Goal: Task Accomplishment & Management: Use online tool/utility

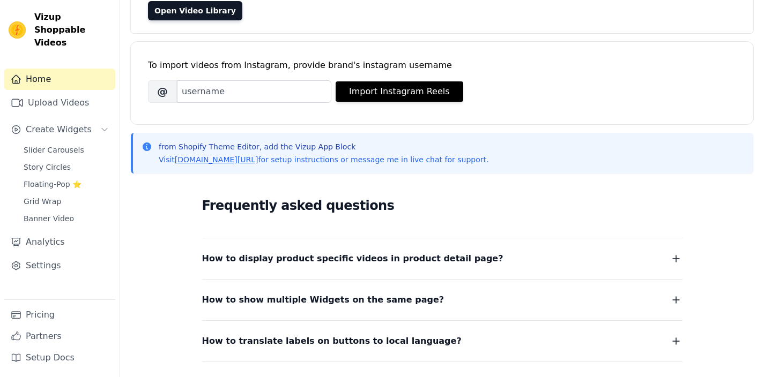
scroll to position [51, 0]
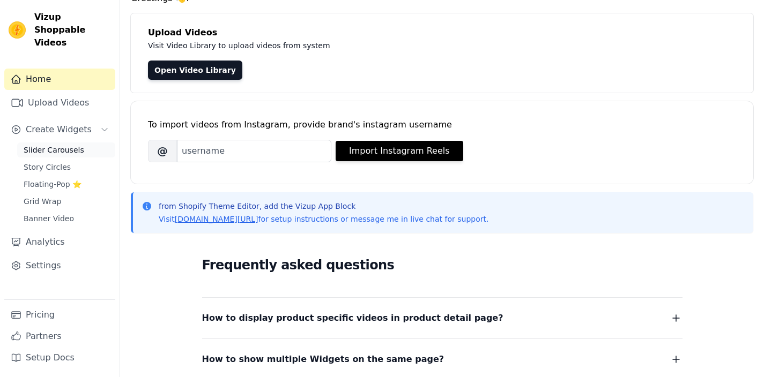
click at [59, 145] on span "Slider Carousels" at bounding box center [54, 150] width 61 height 11
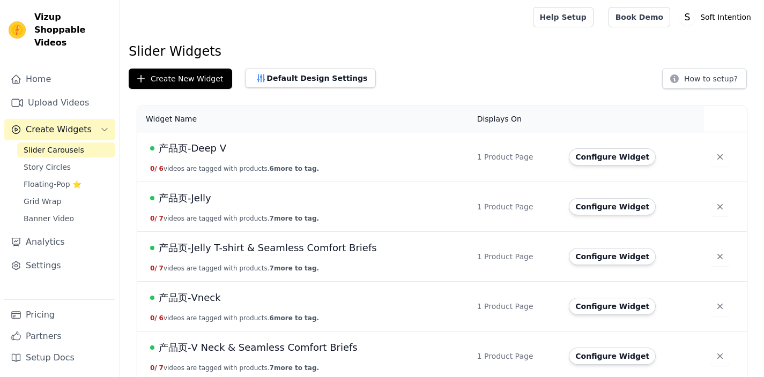
scroll to position [58, 0]
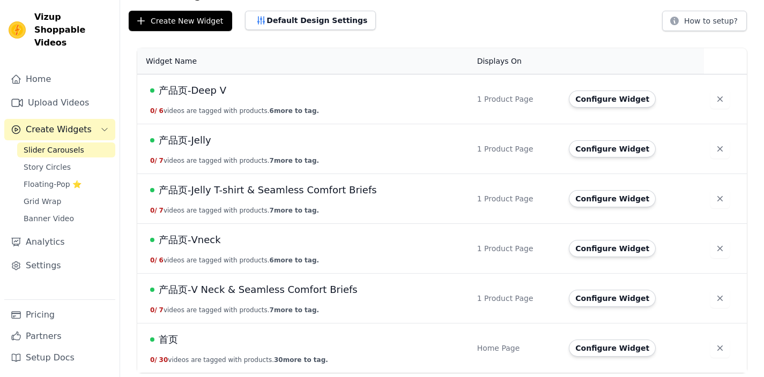
click at [276, 192] on span "产品页-Jelly T-shirt & Seamless Comfort Briefs" at bounding box center [268, 190] width 218 height 15
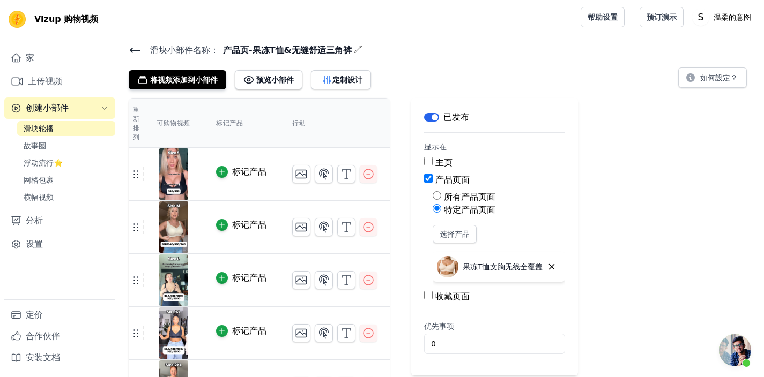
click at [633, 140] on div "重新排列 可购物视频 标记产品 行动 标记产品 标记产品 标记产品 标记产品 标记产品 标记产品 标记产品 按新顺序保存视频 节省 解雇 标签 已发布 显示在…" at bounding box center [442, 308] width 644 height 421
click at [660, 22] on link "预订演示" at bounding box center [661, 17] width 44 height 20
click at [605, 17] on font "帮助设置" at bounding box center [602, 17] width 30 height 9
click at [707, 76] on font "如何設定？" at bounding box center [719, 77] width 38 height 9
click at [37, 241] on font "设置" at bounding box center [34, 244] width 17 height 10
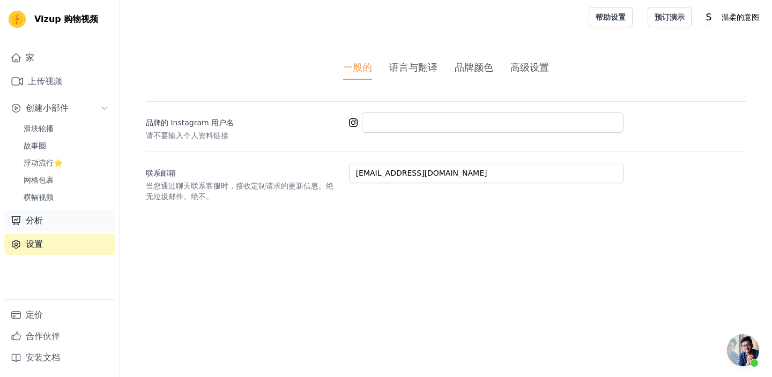
click at [57, 215] on link "分析" at bounding box center [59, 220] width 111 height 21
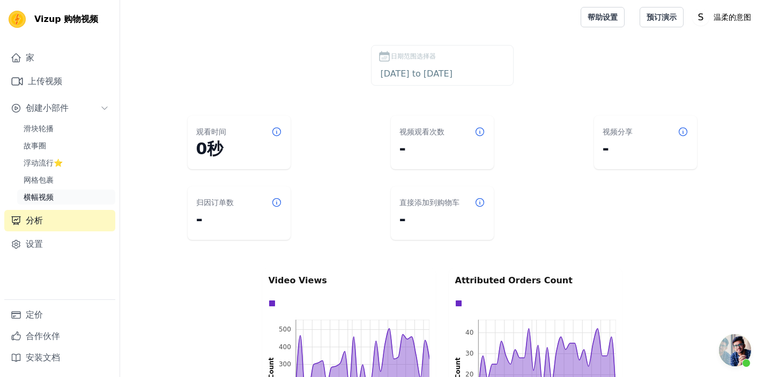
click at [48, 193] on font "横幅视频" at bounding box center [39, 197] width 30 height 9
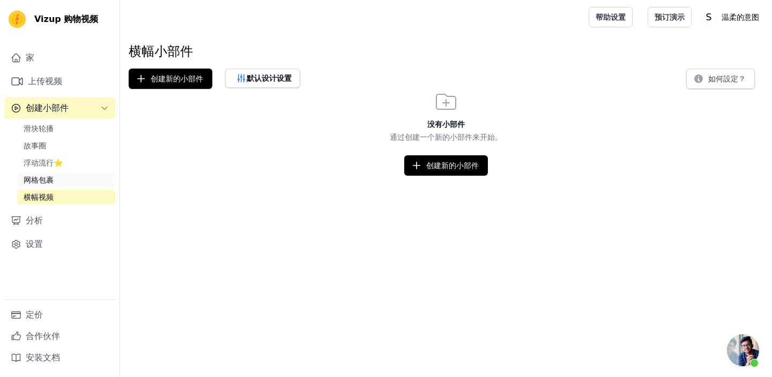
click at [47, 180] on font "网格包裹" at bounding box center [39, 180] width 30 height 9
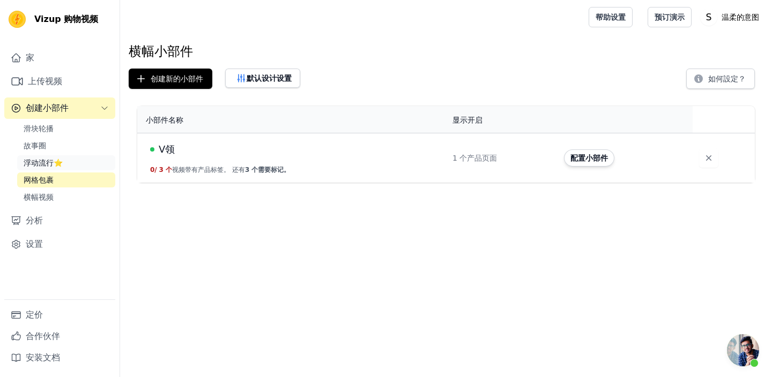
click at [40, 164] on font "浮动流行⭐" at bounding box center [43, 163] width 39 height 9
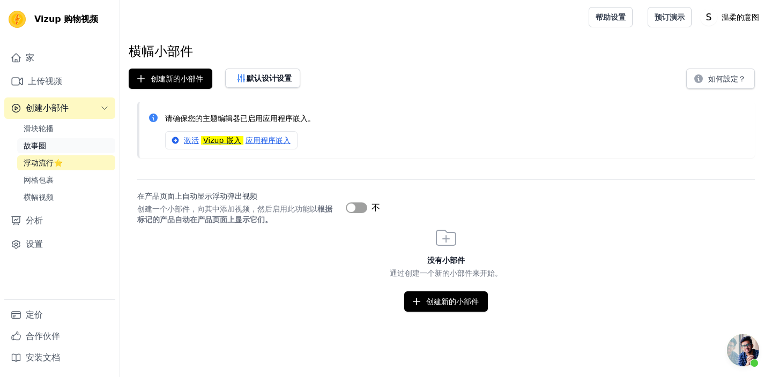
click at [46, 142] on link "故事圈" at bounding box center [66, 145] width 98 height 15
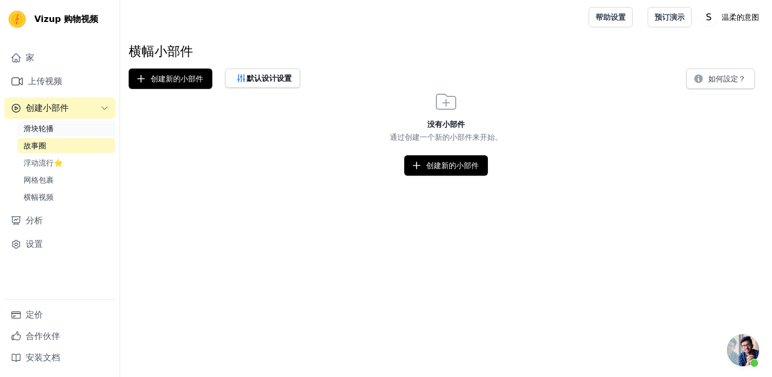
click at [48, 133] on span "滑块轮播" at bounding box center [39, 128] width 30 height 11
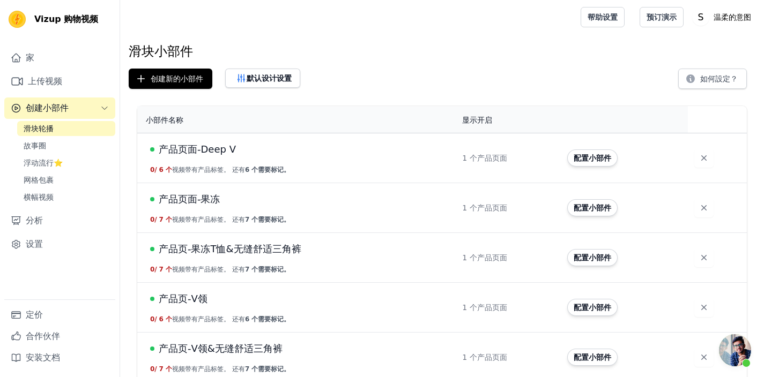
scroll to position [59, 0]
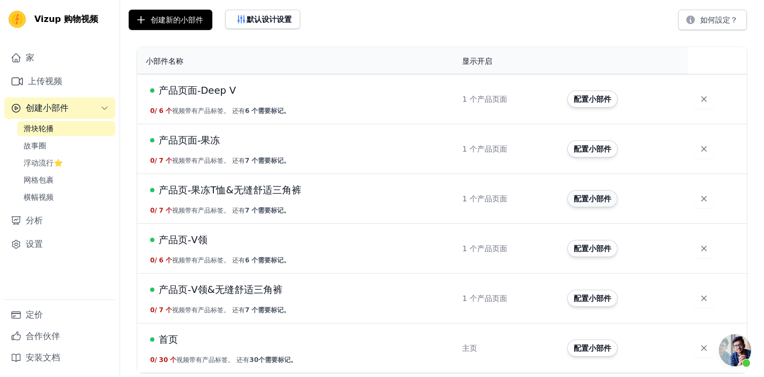
click at [581, 196] on font "配置小部件" at bounding box center [592, 199] width 38 height 9
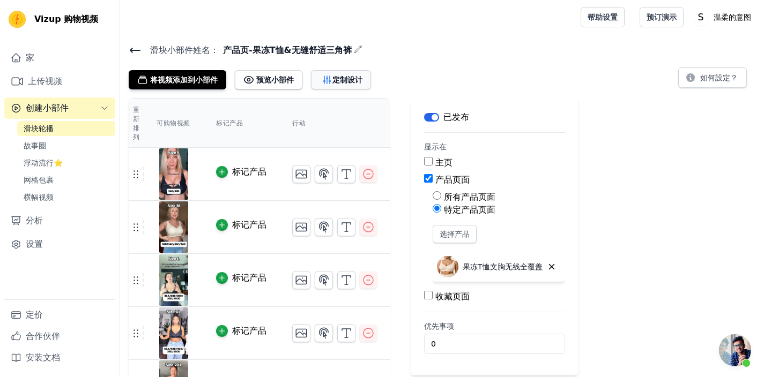
click at [331, 78] on icon "button" at bounding box center [327, 79] width 11 height 11
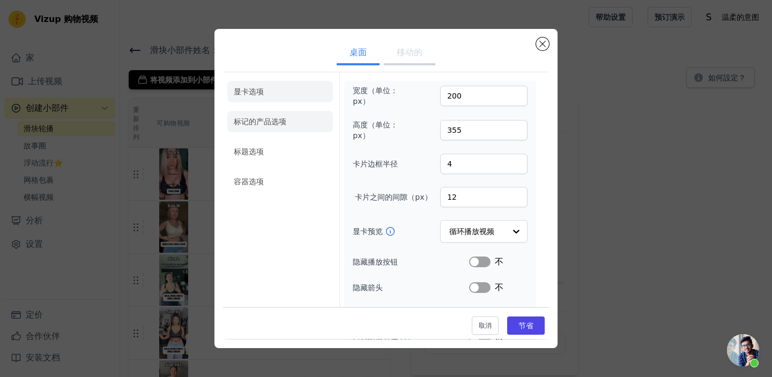
click at [266, 120] on font "标记的产品选项" at bounding box center [260, 121] width 53 height 9
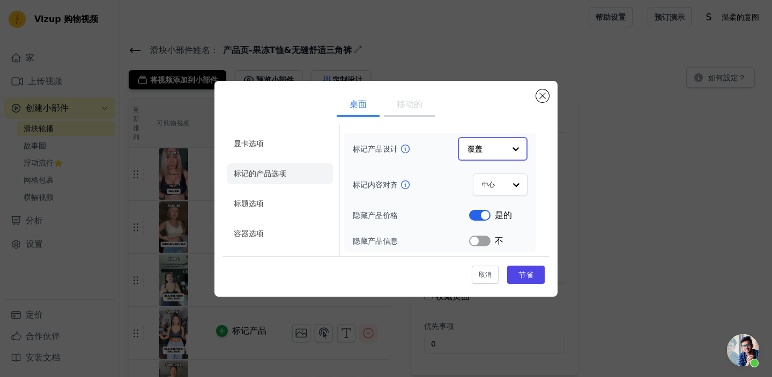
click at [485, 154] on input "标记产品设计" at bounding box center [486, 148] width 38 height 21
click at [417, 110] on button "移动的" at bounding box center [409, 106] width 51 height 24
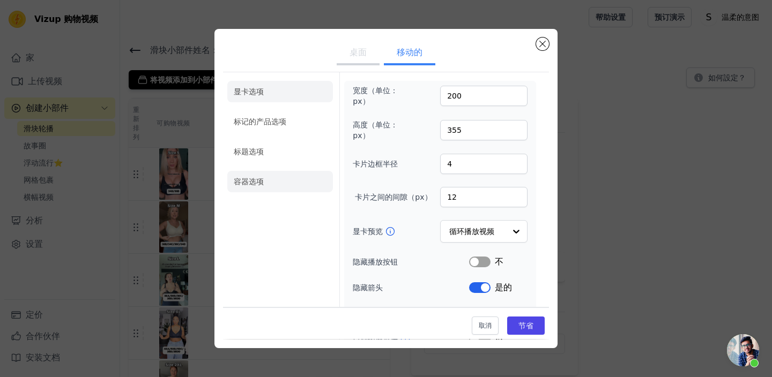
click at [265, 179] on li "容器选项" at bounding box center [280, 181] width 106 height 21
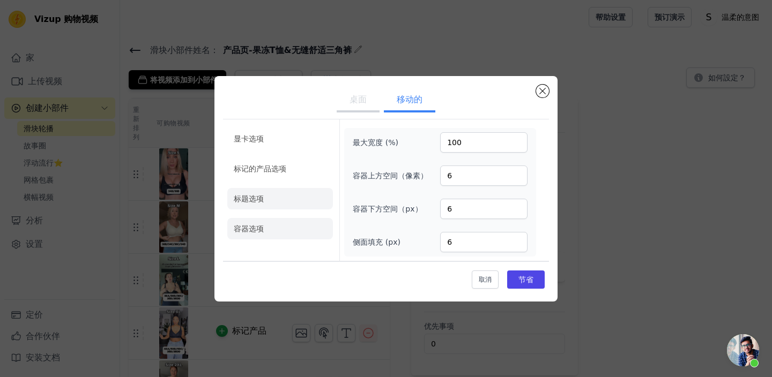
click at [271, 189] on li "标题选项" at bounding box center [280, 198] width 106 height 21
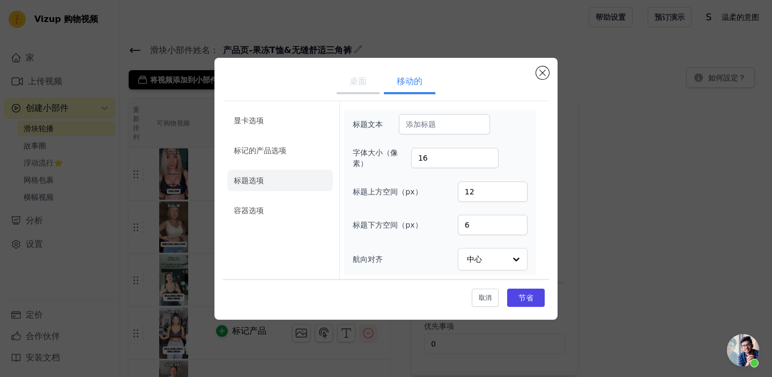
click at [537, 77] on ul "桌面 移动的" at bounding box center [386, 82] width 326 height 32
click at [541, 77] on button "关闭模式" at bounding box center [542, 72] width 13 height 13
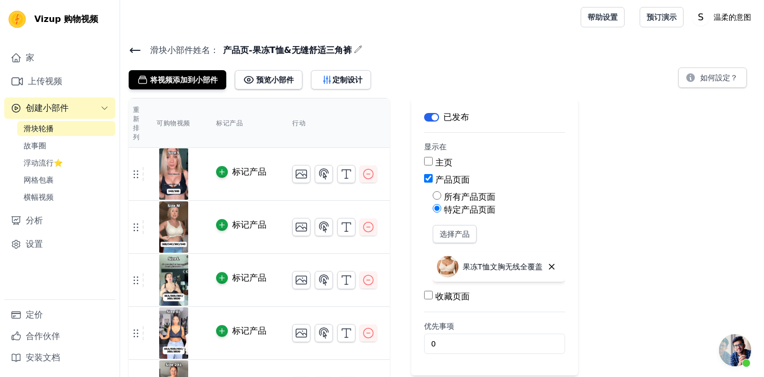
click at [134, 48] on icon at bounding box center [135, 50] width 13 height 13
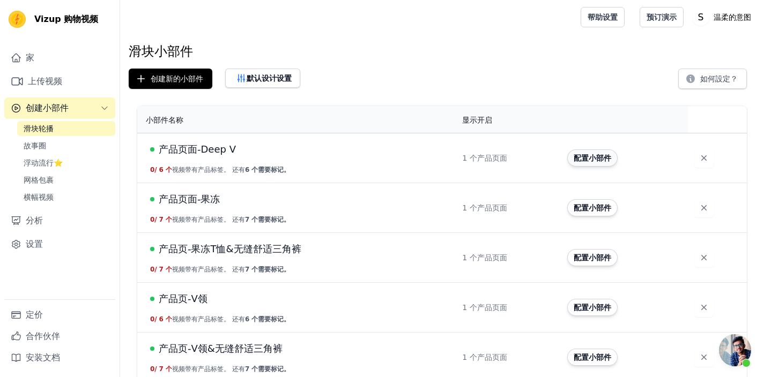
click at [586, 154] on font "配置小部件" at bounding box center [592, 158] width 38 height 9
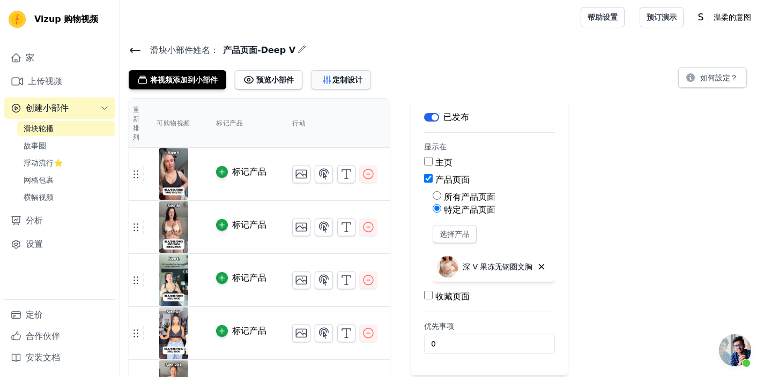
click at [330, 74] on icon "button" at bounding box center [327, 79] width 11 height 11
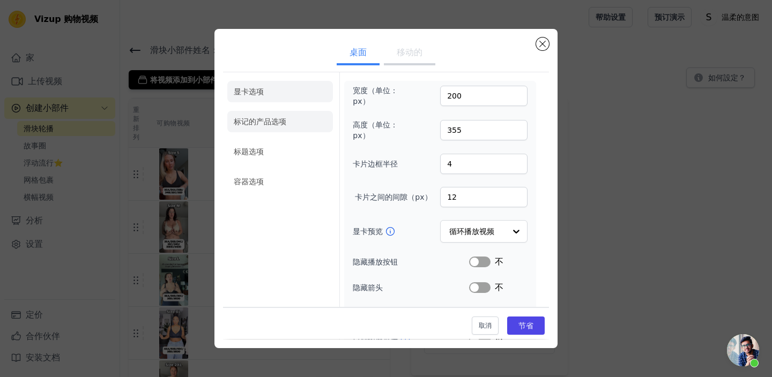
click at [273, 122] on font "标记的产品选项" at bounding box center [260, 121] width 53 height 9
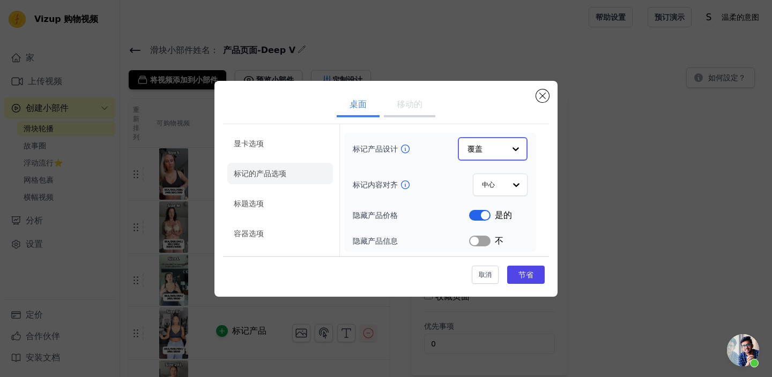
click at [497, 144] on input "标记产品设计" at bounding box center [486, 148] width 38 height 21
click at [273, 197] on li "标题选项" at bounding box center [280, 203] width 106 height 21
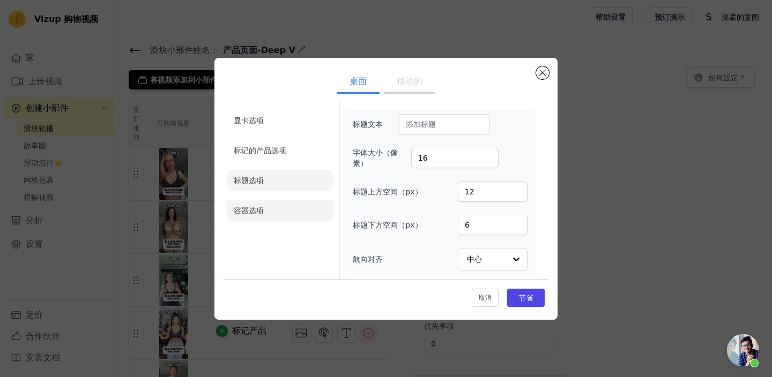
click at [263, 207] on font "容器选项" at bounding box center [249, 210] width 30 height 9
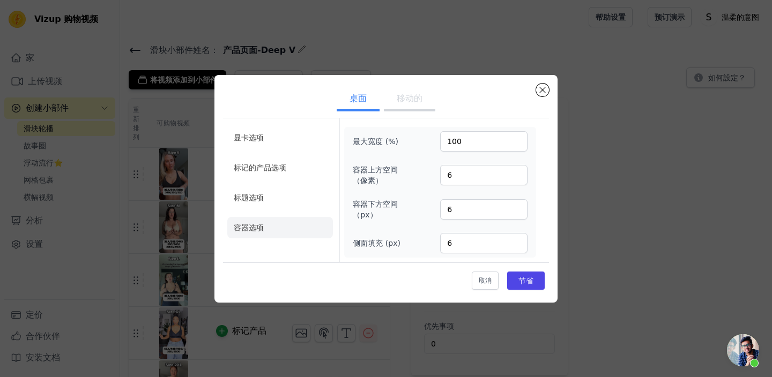
click at [415, 103] on button "移动的" at bounding box center [409, 100] width 51 height 24
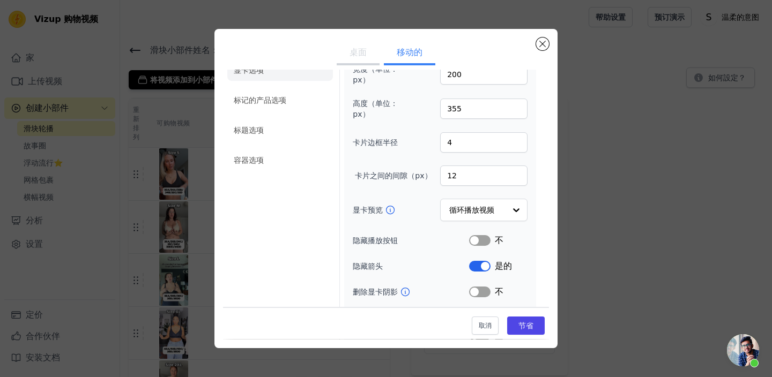
scroll to position [17, 0]
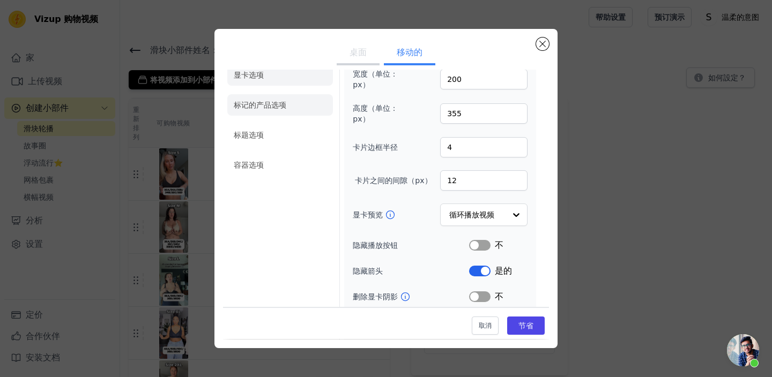
click at [296, 111] on li "标记的产品选项" at bounding box center [280, 104] width 106 height 21
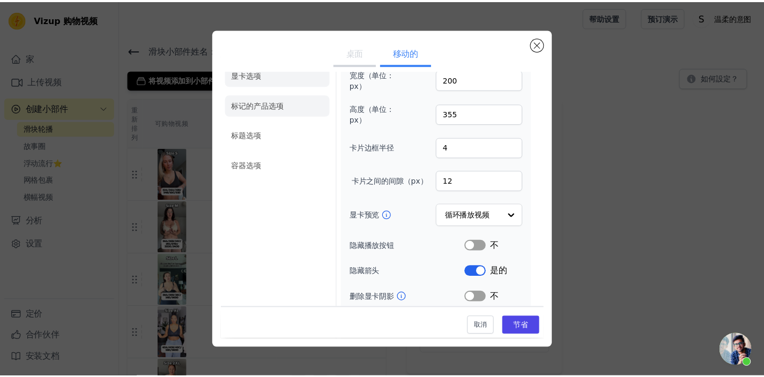
scroll to position [0, 0]
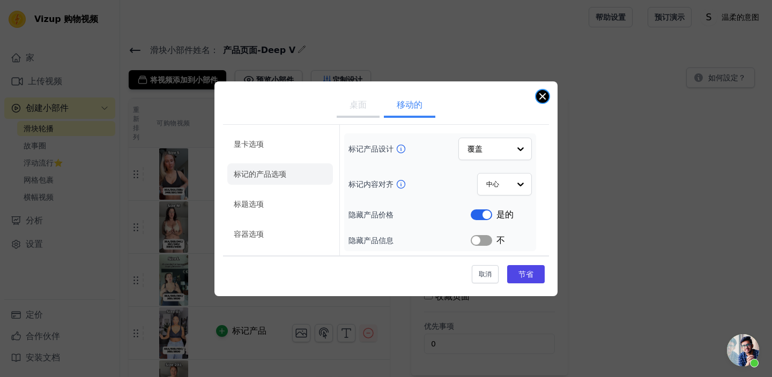
click at [539, 93] on button "关闭模式" at bounding box center [542, 96] width 13 height 13
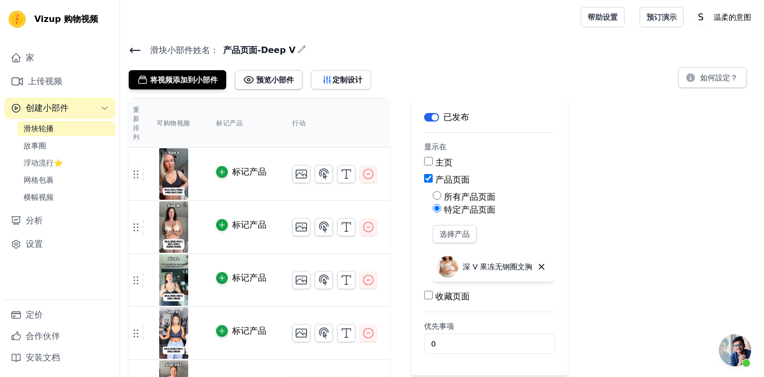
click at [137, 44] on icon at bounding box center [135, 50] width 13 height 13
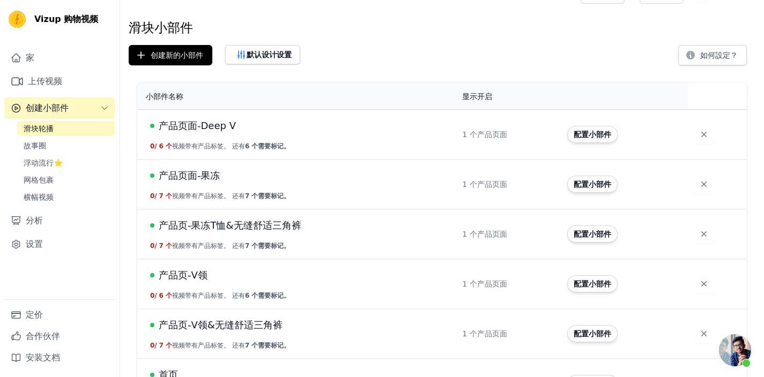
scroll to position [50, 0]
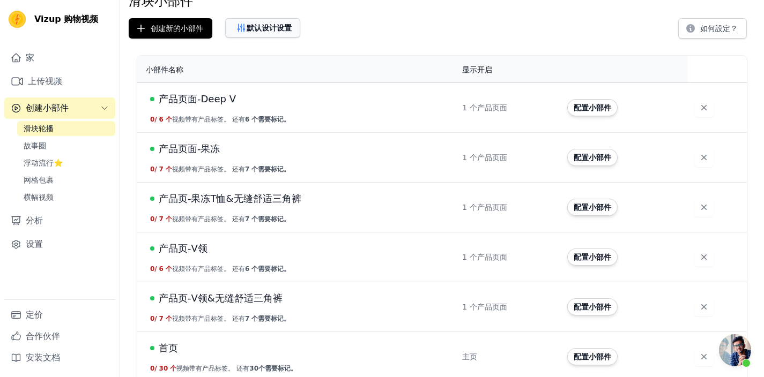
click at [255, 25] on font "默认设计设置" at bounding box center [269, 28] width 45 height 9
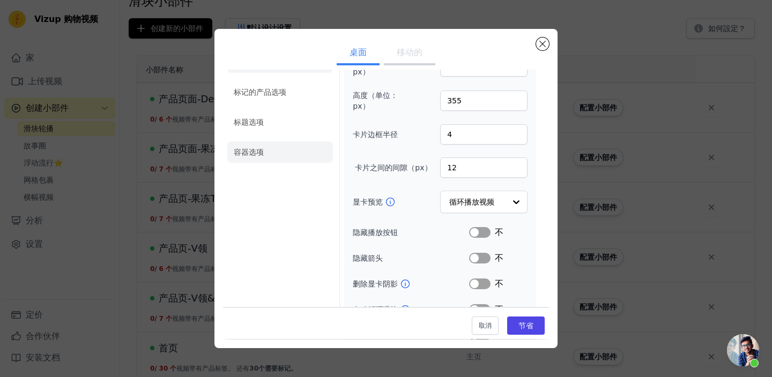
scroll to position [0, 0]
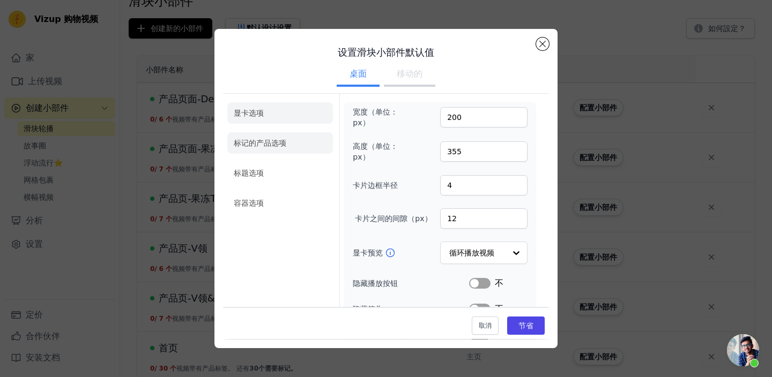
click at [257, 141] on font "标记的产品选项" at bounding box center [260, 143] width 53 height 9
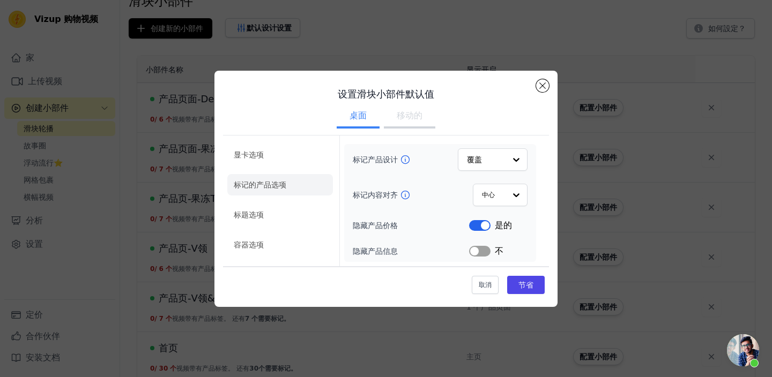
click at [407, 115] on font "移动的" at bounding box center [410, 115] width 26 height 10
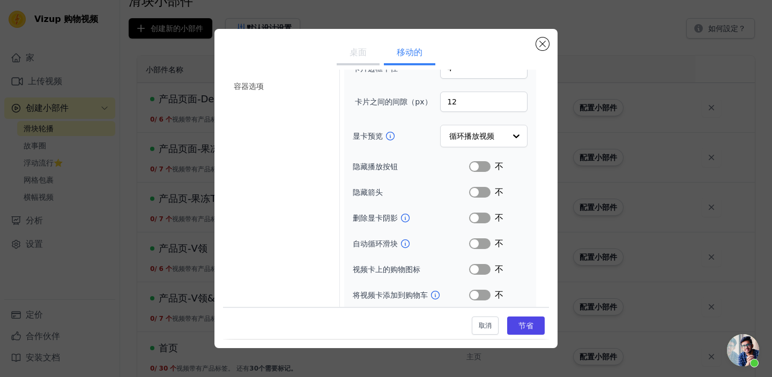
scroll to position [146, 0]
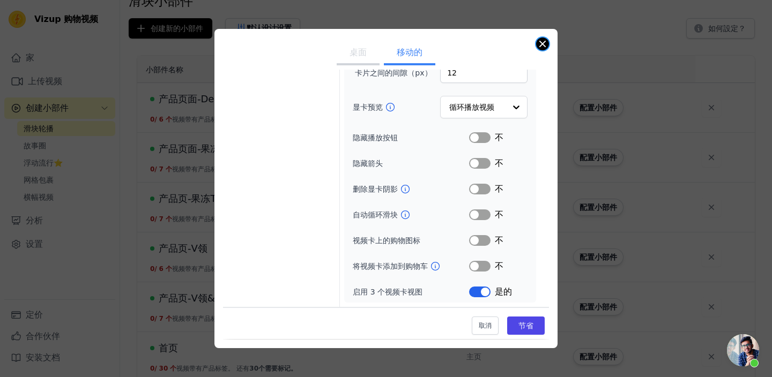
click at [538, 44] on button "关闭模式" at bounding box center [542, 44] width 13 height 13
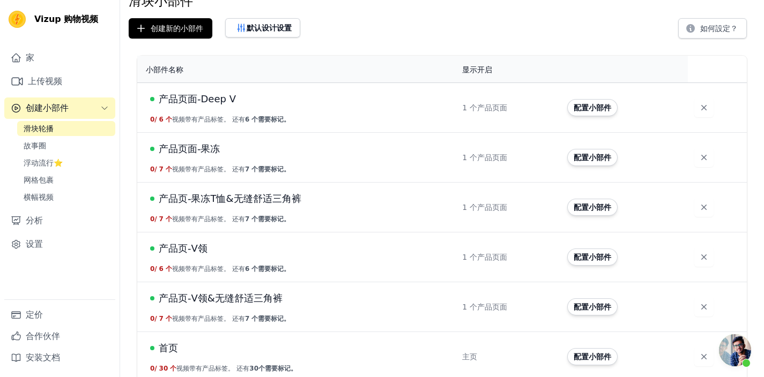
scroll to position [59, 0]
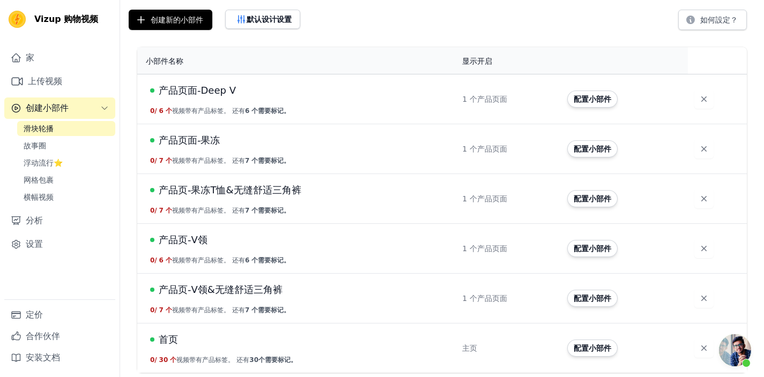
click at [274, 188] on font "产品页-果冻T恤&无缝舒适三角裤" at bounding box center [230, 189] width 143 height 11
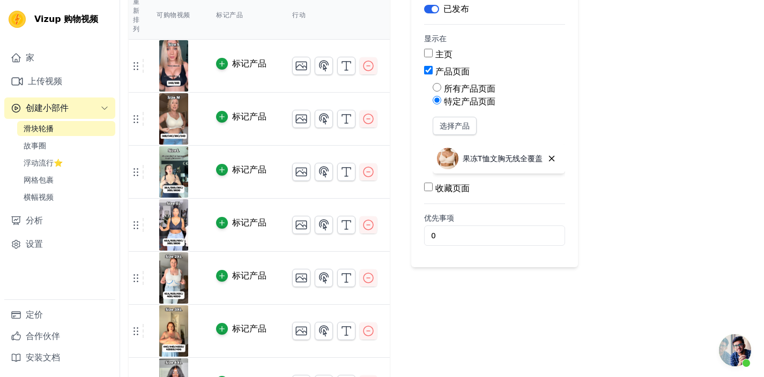
scroll to position [62, 0]
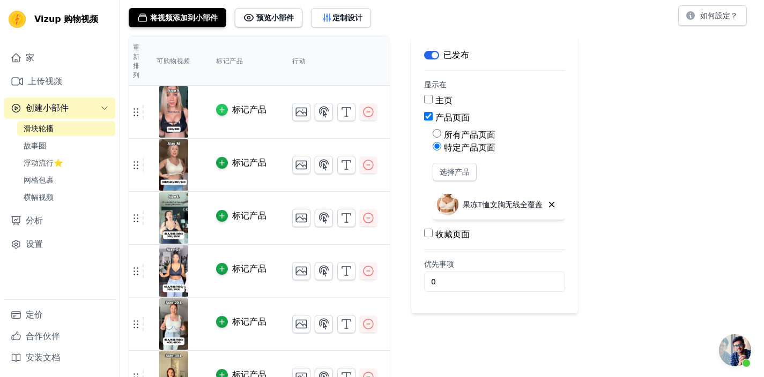
click at [223, 114] on icon "button" at bounding box center [222, 110] width 8 height 8
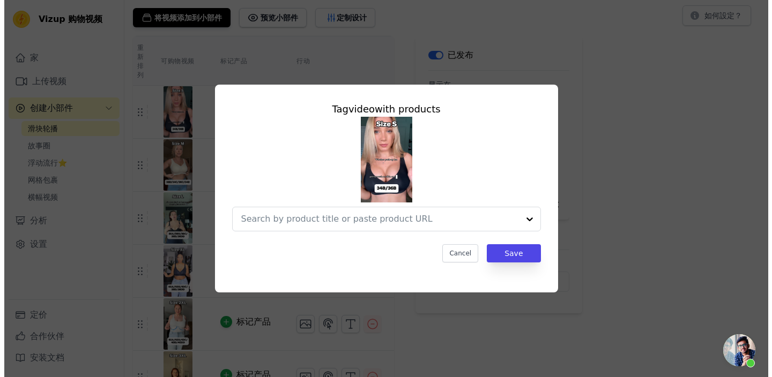
scroll to position [0, 0]
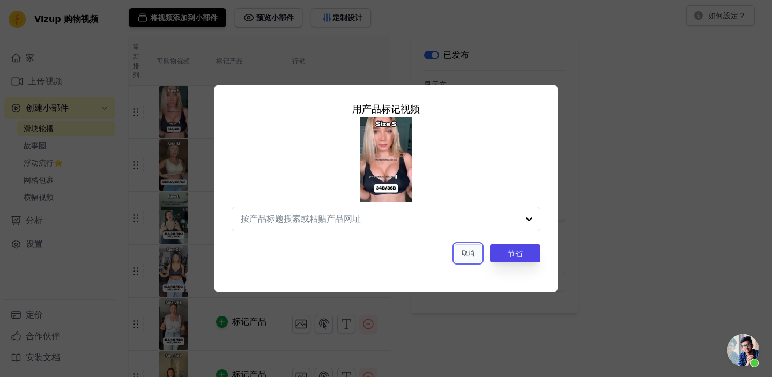
click at [468, 252] on font "取消" at bounding box center [467, 254] width 13 height 8
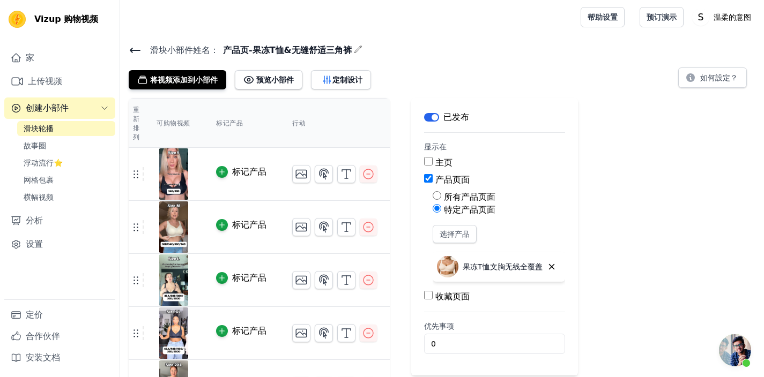
click at [135, 46] on icon at bounding box center [135, 50] width 13 height 13
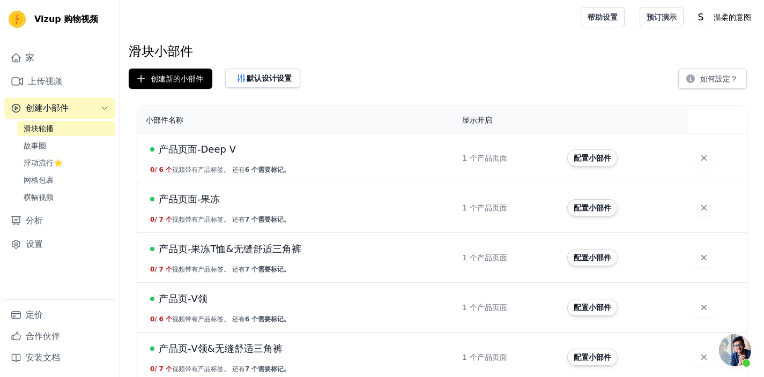
click at [190, 149] on font "产品页面-Deep V" at bounding box center [197, 149] width 77 height 11
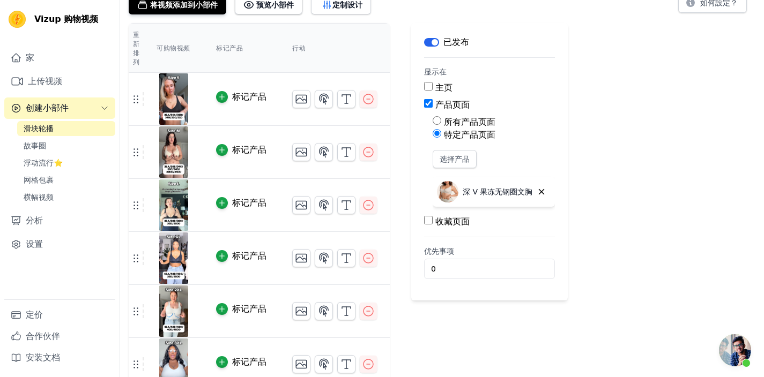
scroll to position [91, 0]
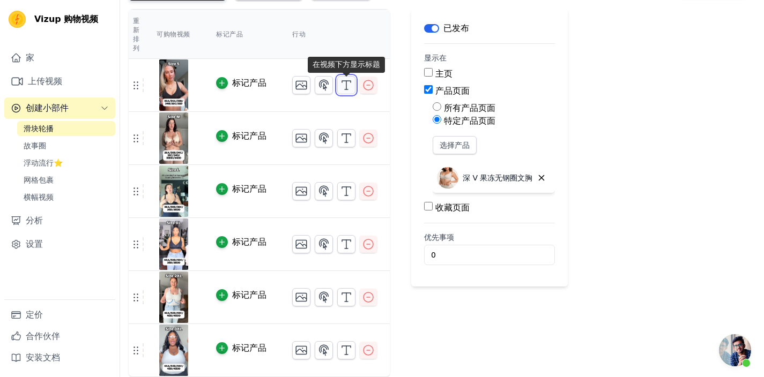
click at [344, 83] on icon "button" at bounding box center [346, 85] width 13 height 13
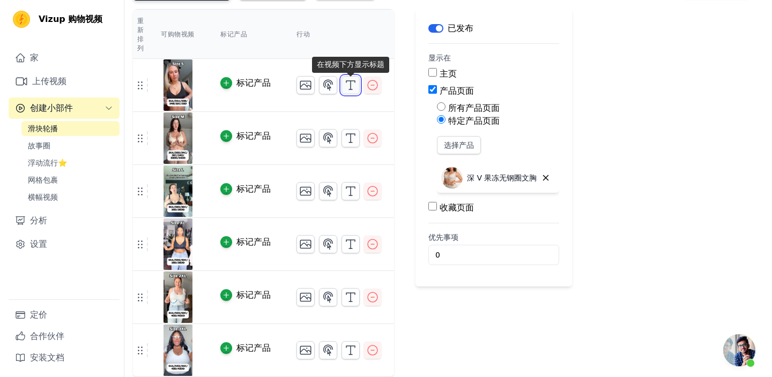
scroll to position [0, 0]
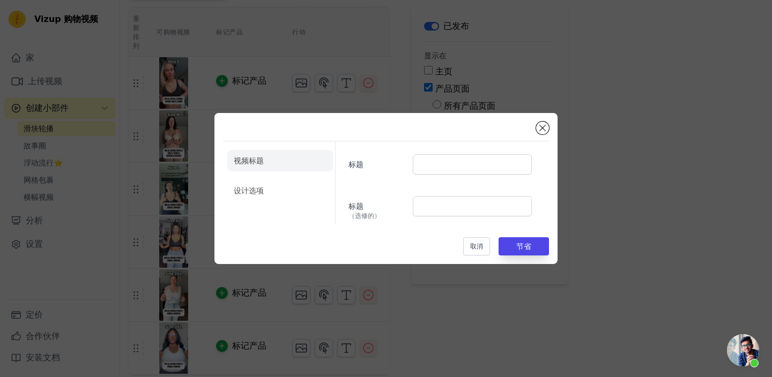
click at [535, 127] on div "视频标题 设计选项 标题 标题 （选修的） 取消 节省" at bounding box center [386, 189] width 326 height 134
click at [543, 129] on button "关闭模式" at bounding box center [542, 128] width 13 height 13
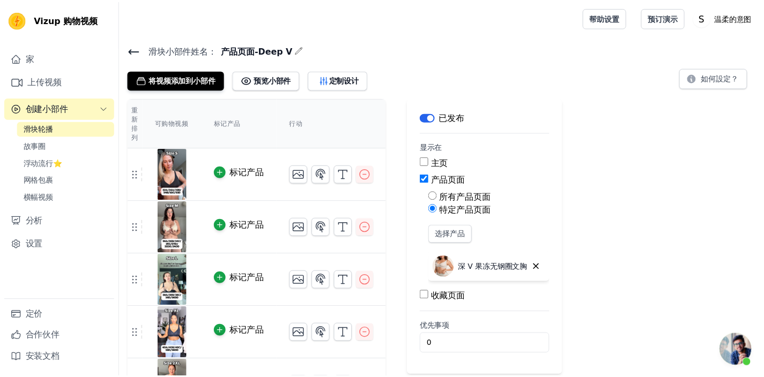
scroll to position [91, 0]
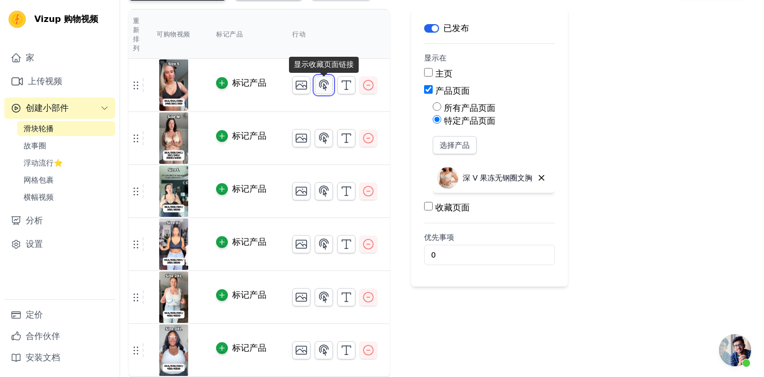
click at [319, 89] on icon "button" at bounding box center [323, 85] width 13 height 13
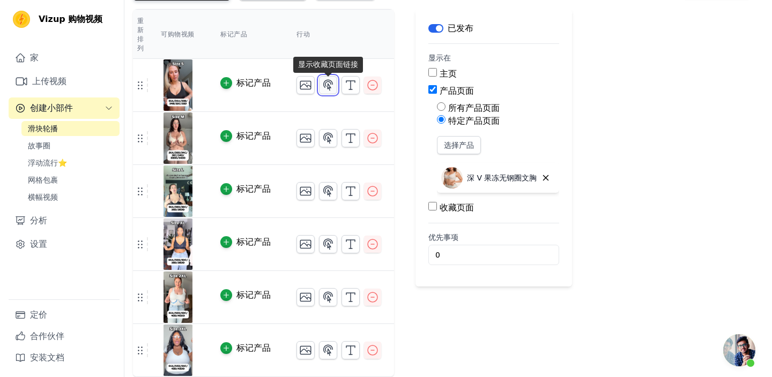
scroll to position [0, 0]
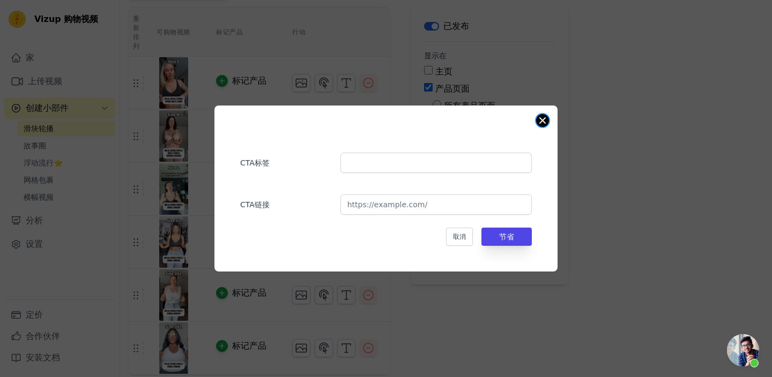
click at [542, 119] on button "关闭模式" at bounding box center [542, 120] width 13 height 13
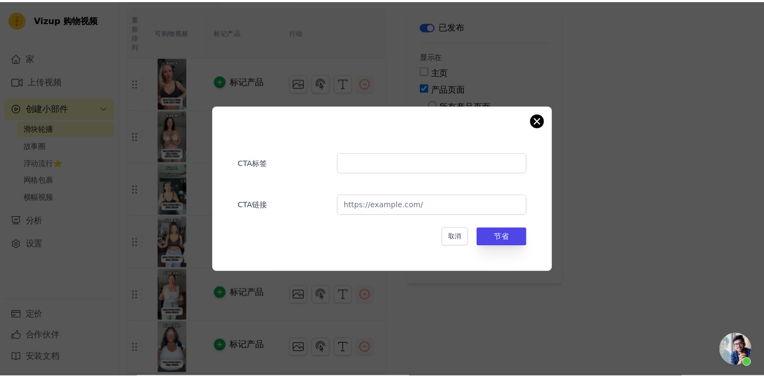
scroll to position [91, 0]
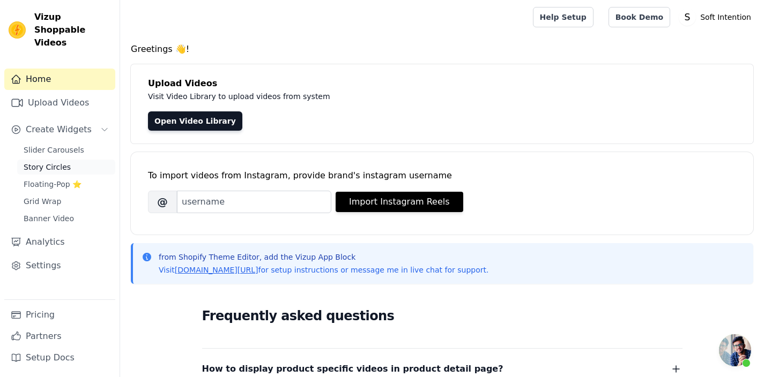
click at [80, 160] on link "Story Circles" at bounding box center [66, 167] width 98 height 15
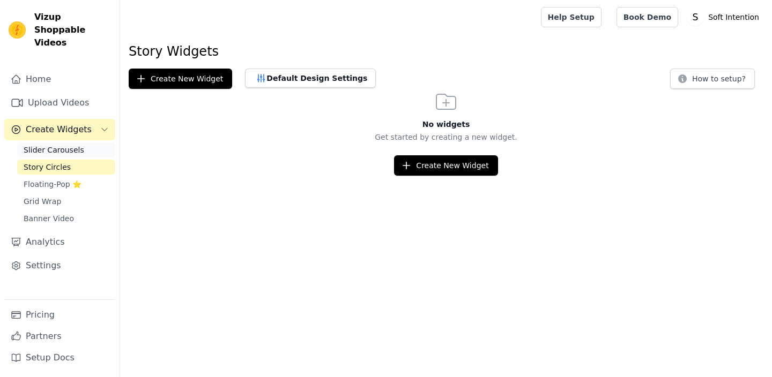
click at [64, 145] on span "Slider Carousels" at bounding box center [54, 150] width 61 height 11
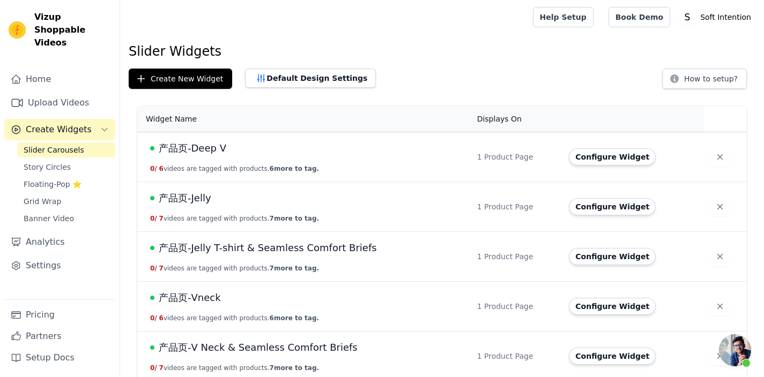
scroll to position [58, 0]
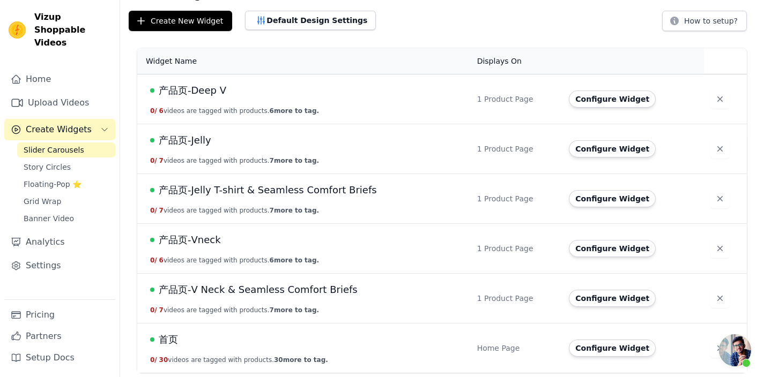
click at [198, 144] on span "产品页-Jelly" at bounding box center [185, 140] width 53 height 15
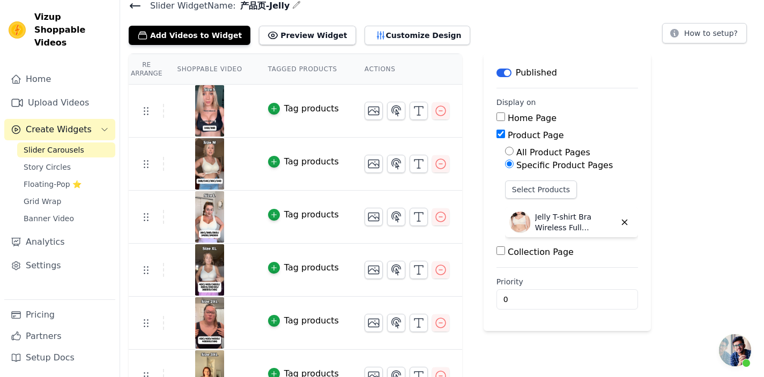
scroll to position [46, 0]
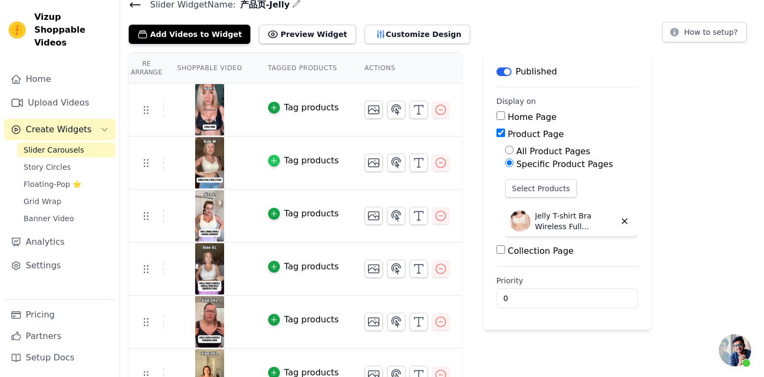
click at [276, 162] on icon "button" at bounding box center [274, 161] width 8 height 8
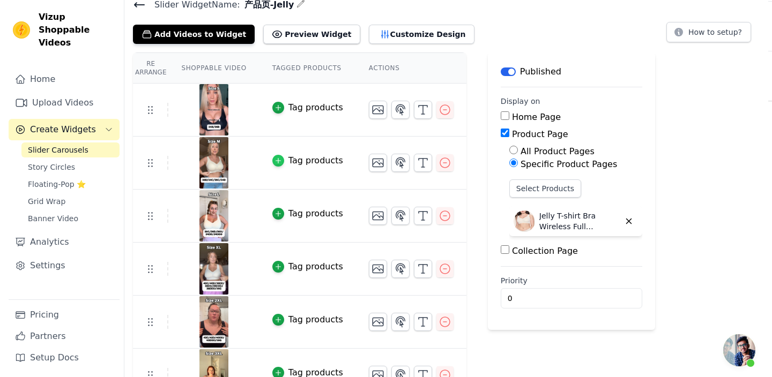
scroll to position [0, 0]
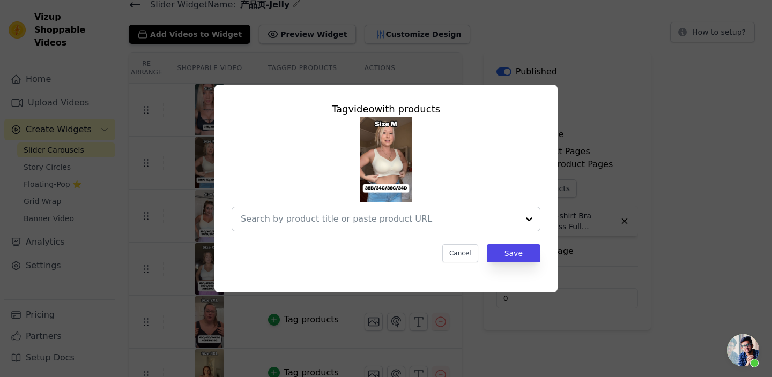
click at [371, 219] on input "text" at bounding box center [380, 219] width 278 height 13
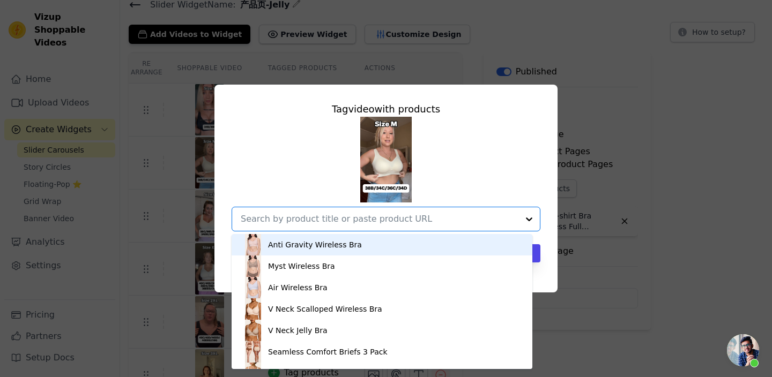
click at [488, 184] on div "Anti Gravity Wireless Bra Myst Wireless Bra Air Wireless Bra V Neck Scalloped W…" at bounding box center [386, 174] width 309 height 115
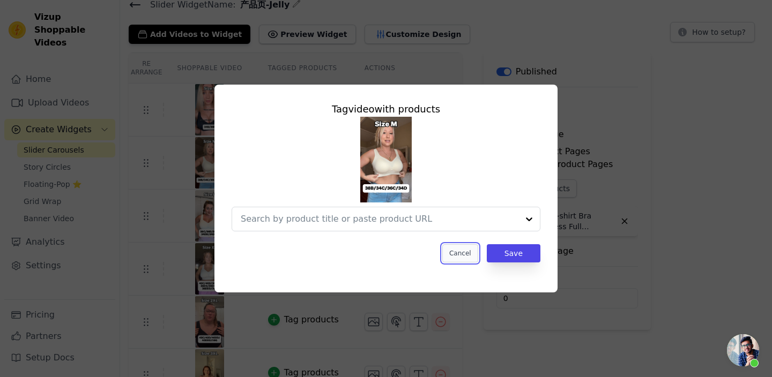
click at [460, 255] on button "Cancel" at bounding box center [460, 253] width 36 height 18
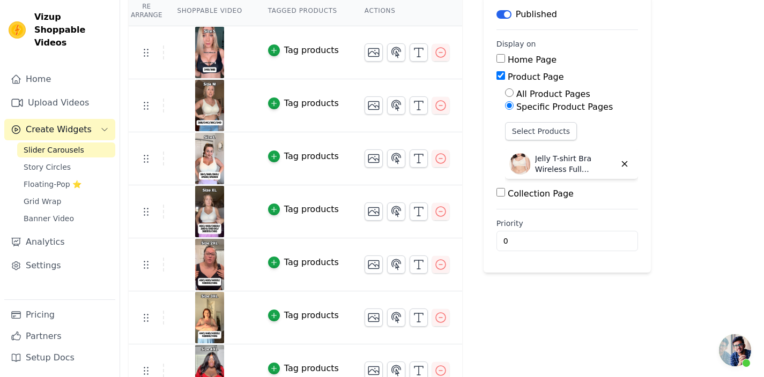
scroll to position [123, 0]
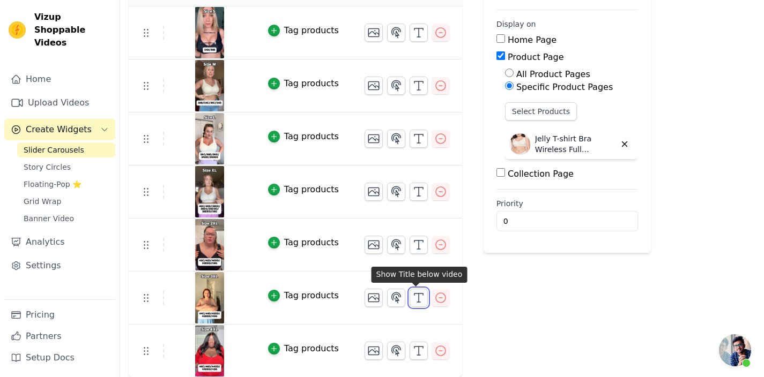
click at [414, 294] on polyline "button" at bounding box center [418, 295] width 9 height 2
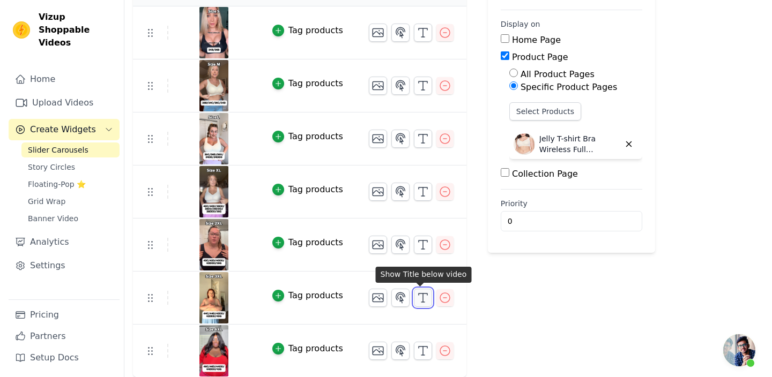
scroll to position [0, 0]
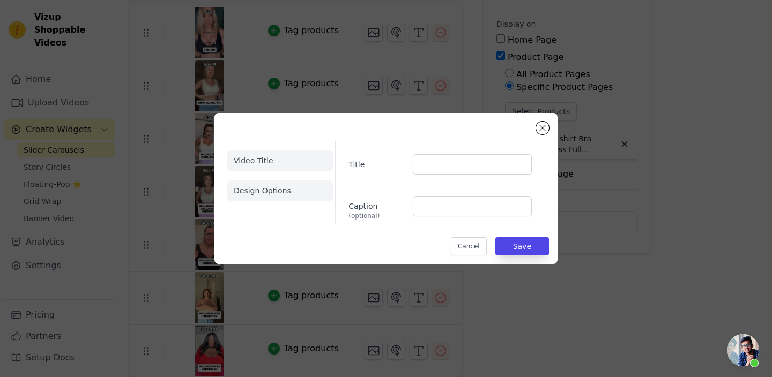
click at [263, 185] on li "Design Options" at bounding box center [280, 190] width 106 height 21
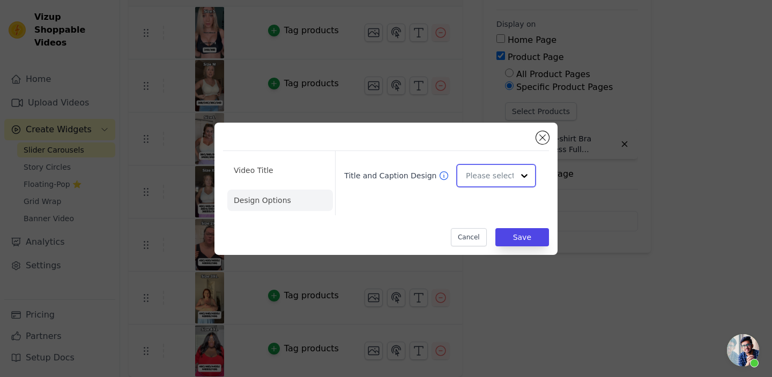
click at [498, 182] on input "Title and Caption Design" at bounding box center [490, 175] width 48 height 21
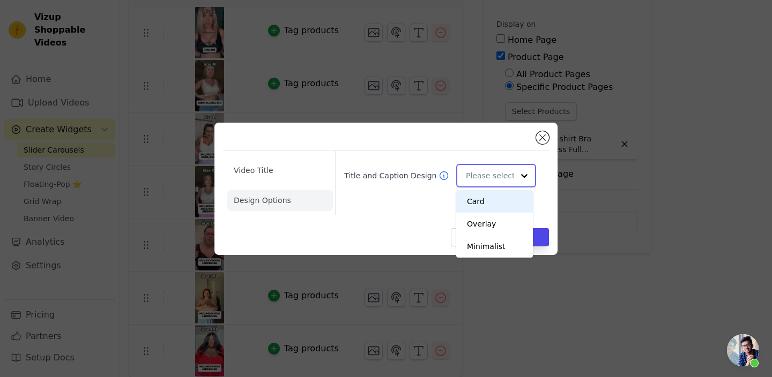
click at [498, 182] on input "Title and Caption Design" at bounding box center [490, 175] width 48 height 21
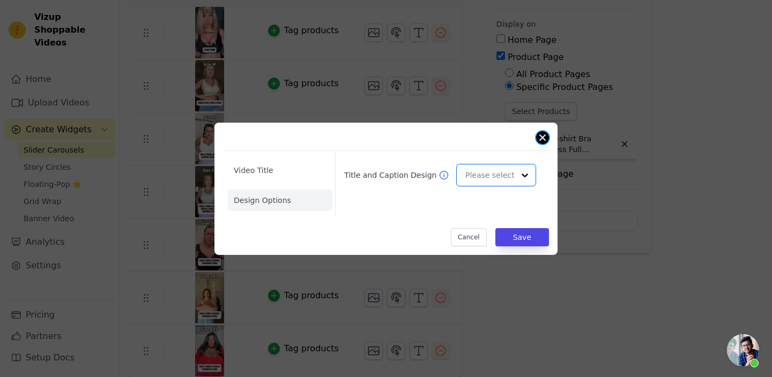
click at [540, 136] on button "Close modal" at bounding box center [542, 137] width 13 height 13
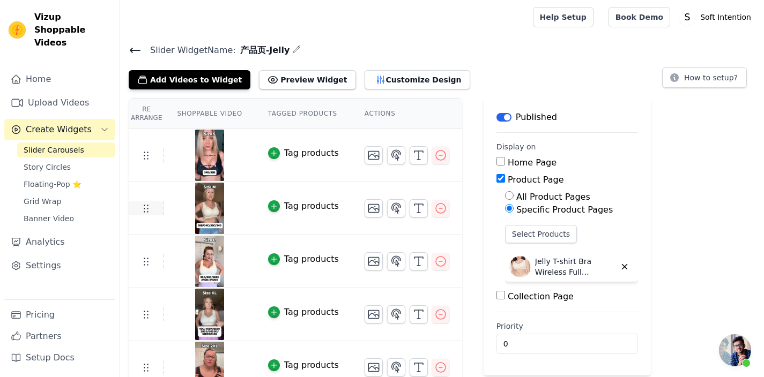
click at [161, 208] on td at bounding box center [146, 209] width 35 height 14
click at [215, 209] on img at bounding box center [210, 208] width 30 height 51
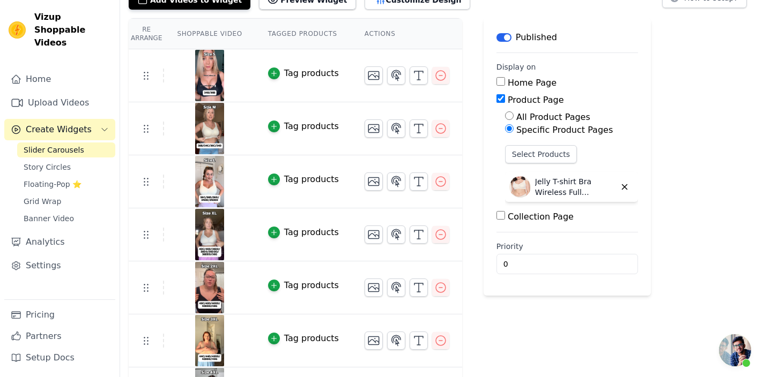
scroll to position [91, 0]
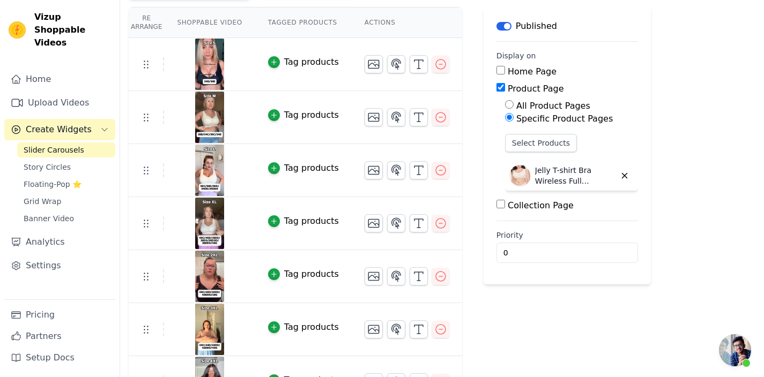
click at [542, 176] on p "Jelly T-shirt Bra Wireless Full Coverage" at bounding box center [575, 175] width 80 height 21
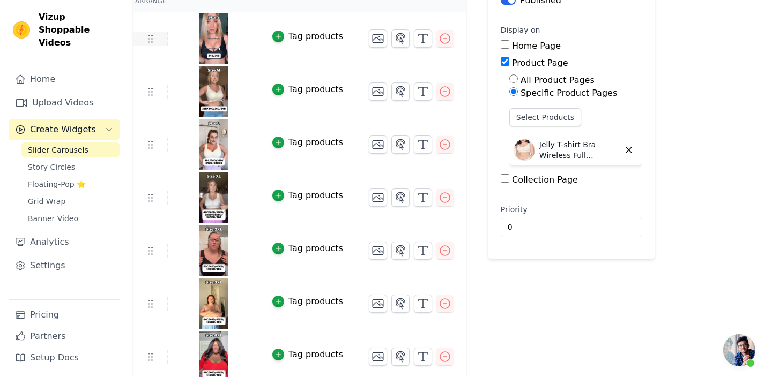
scroll to position [0, 0]
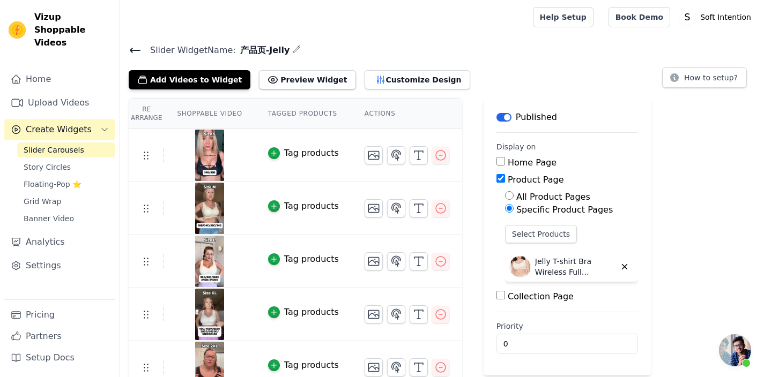
click at [137, 47] on icon at bounding box center [135, 50] width 13 height 13
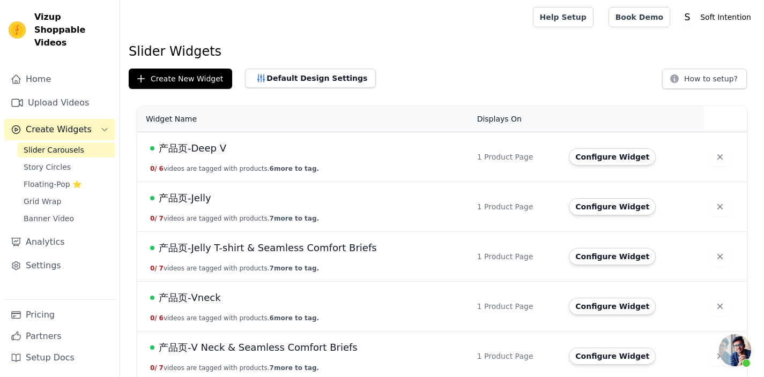
click at [281, 245] on span "产品页-Jelly T-shirt & Seamless Comfort Briefs" at bounding box center [268, 248] width 218 height 15
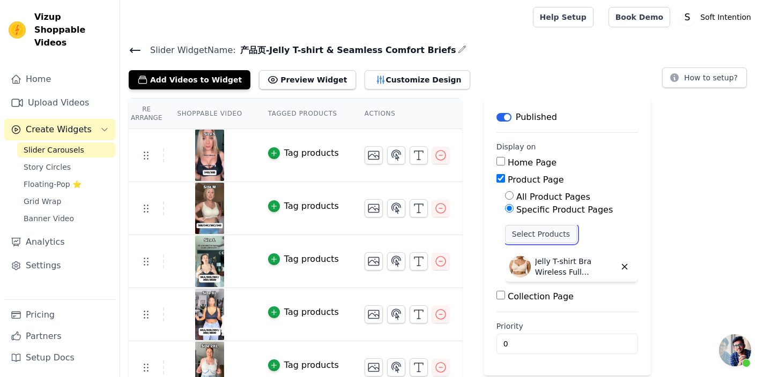
click at [556, 237] on button "Select Products" at bounding box center [541, 234] width 72 height 18
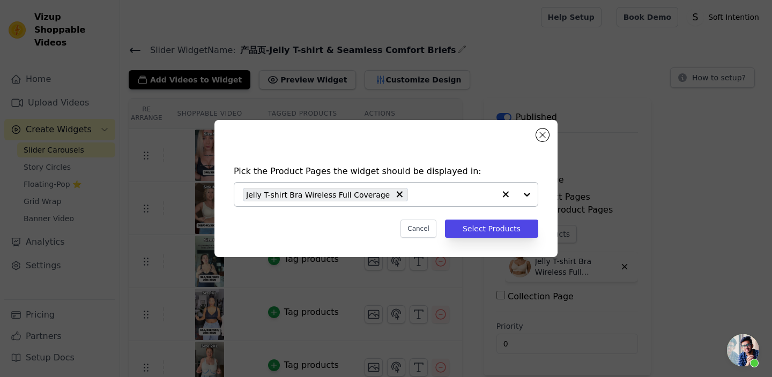
click at [441, 192] on input "text" at bounding box center [453, 194] width 81 height 13
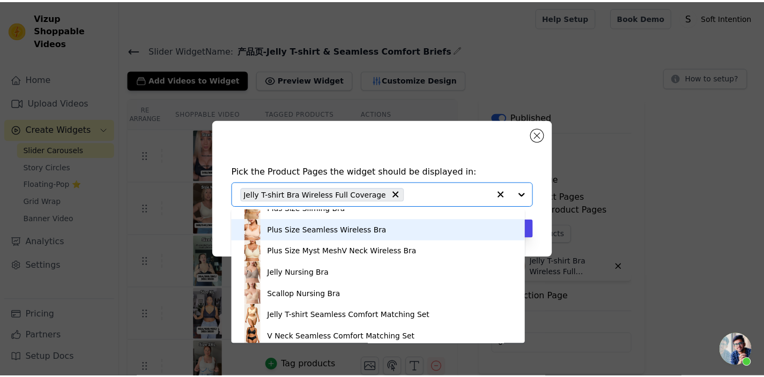
scroll to position [297, 0]
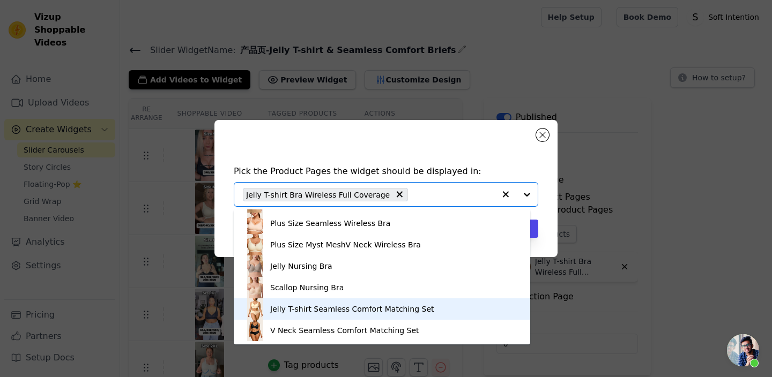
click at [386, 309] on div "Jelly T-shirt Seamless Comfort Matching Set" at bounding box center [352, 309] width 164 height 11
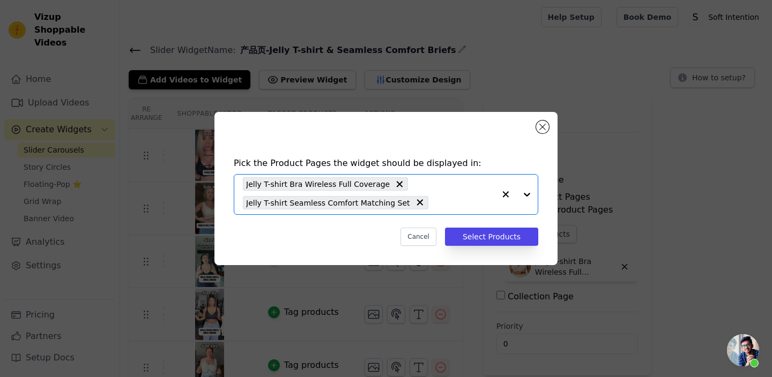
click at [397, 184] on icon at bounding box center [400, 184] width 6 height 6
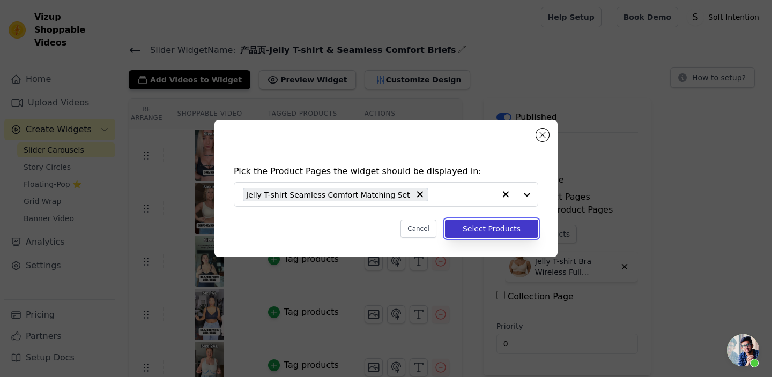
click at [484, 226] on button "Select Products" at bounding box center [491, 229] width 93 height 18
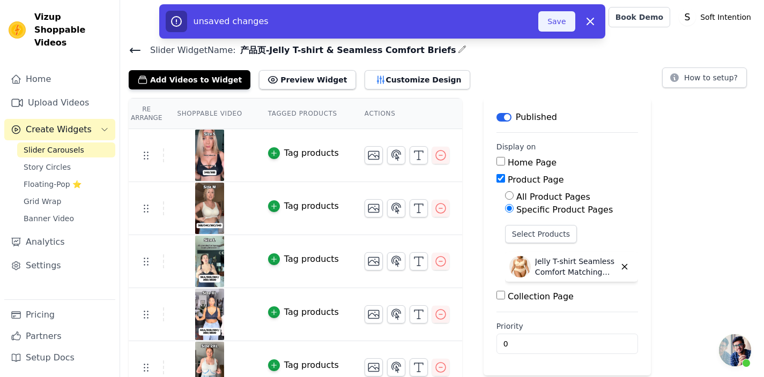
click at [545, 24] on button "Save" at bounding box center [556, 21] width 36 height 20
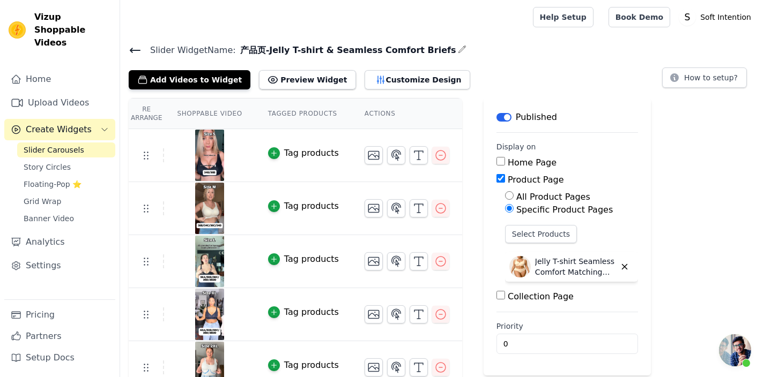
click at [127, 47] on div "Slider Widget Name: 产品页-Jelly T-shirt & Seamless Comfort Briefs Add Videos to W…" at bounding box center [442, 66] width 644 height 47
click at [130, 47] on icon at bounding box center [135, 50] width 13 height 13
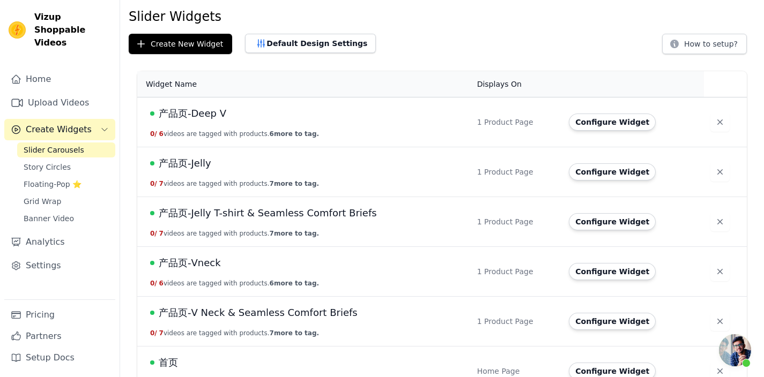
scroll to position [58, 0]
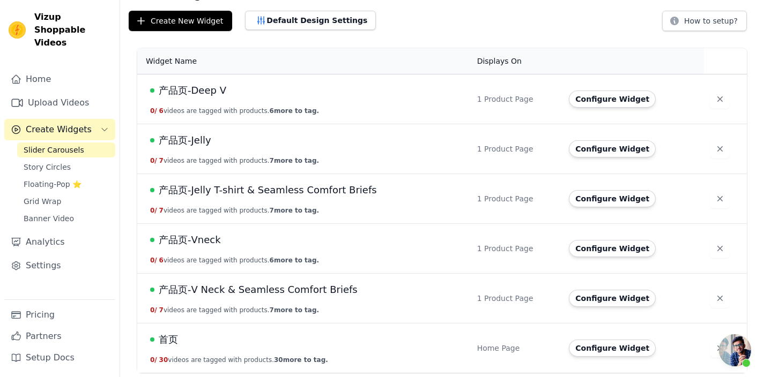
click at [291, 289] on span "产品页-V Neck & Seamless Comfort Briefs" at bounding box center [258, 289] width 199 height 15
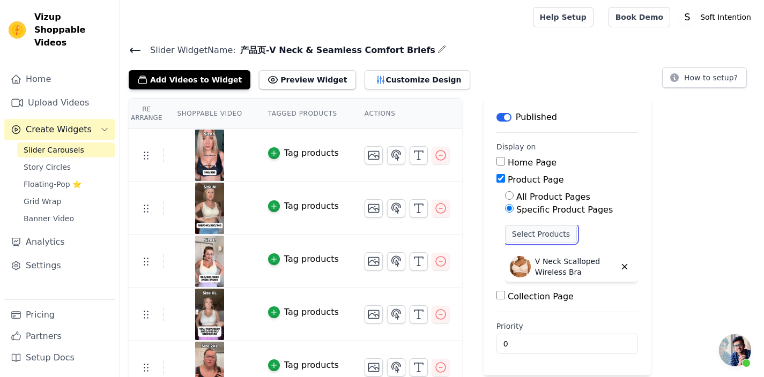
click at [540, 232] on button "Select Products" at bounding box center [541, 234] width 72 height 18
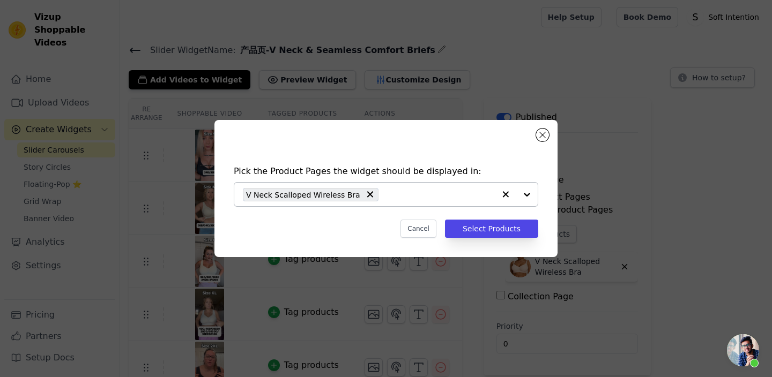
click at [374, 196] on div "V Neck Scalloped Wireless Bra" at bounding box center [369, 195] width 252 height 24
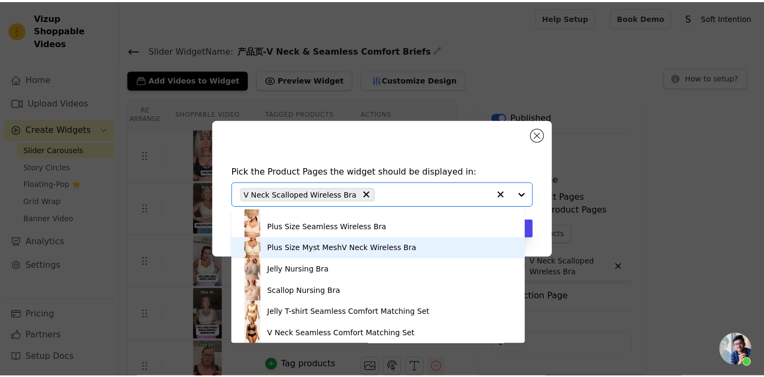
scroll to position [297, 0]
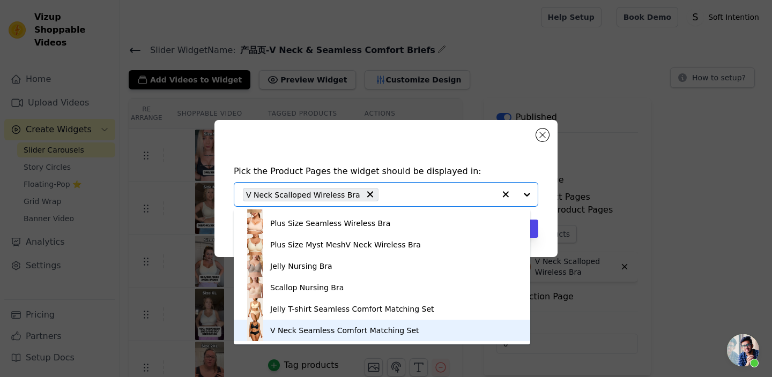
click at [385, 327] on div "V Neck Seamless Comfort Matching Set" at bounding box center [344, 330] width 149 height 11
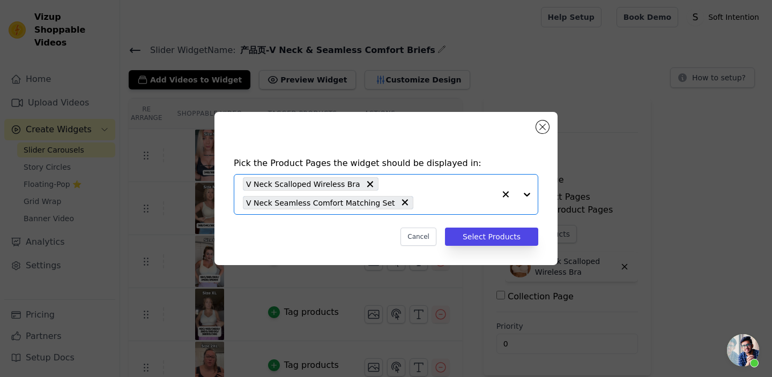
click at [368, 181] on div "V Neck Scalloped Wireless Bra" at bounding box center [311, 183] width 136 height 13
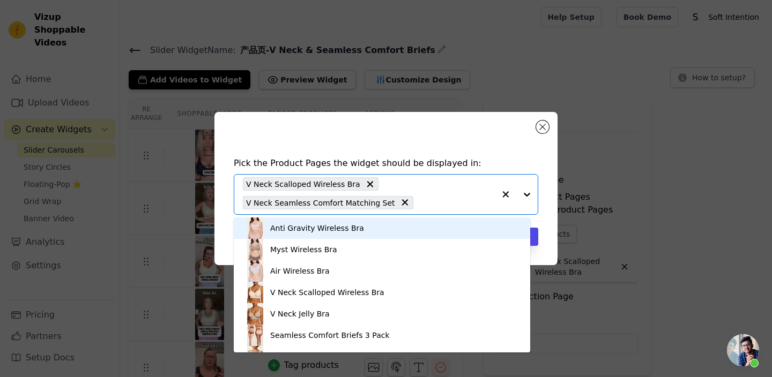
click at [364, 184] on icon at bounding box center [369, 184] width 11 height 11
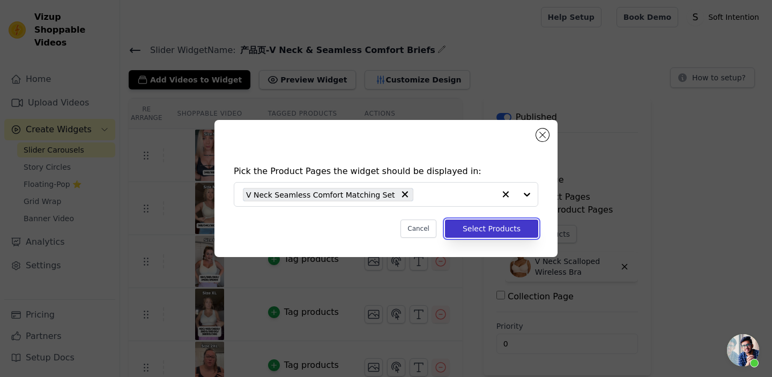
click at [496, 222] on button "Select Products" at bounding box center [491, 229] width 93 height 18
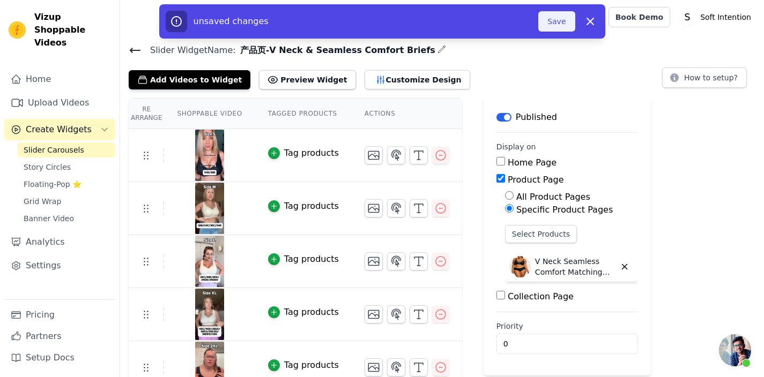
click at [554, 17] on button "Save" at bounding box center [556, 21] width 36 height 20
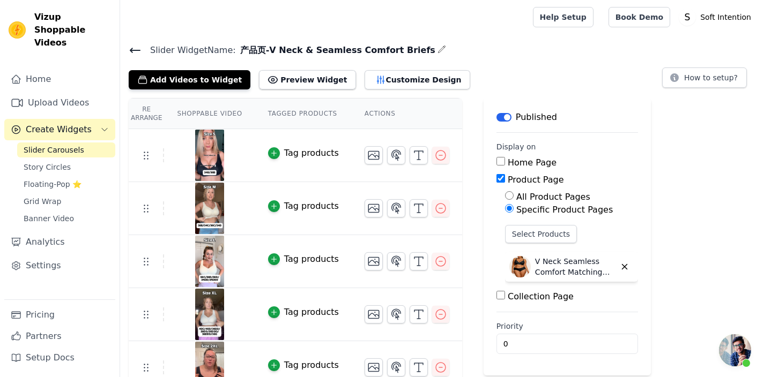
scroll to position [123, 0]
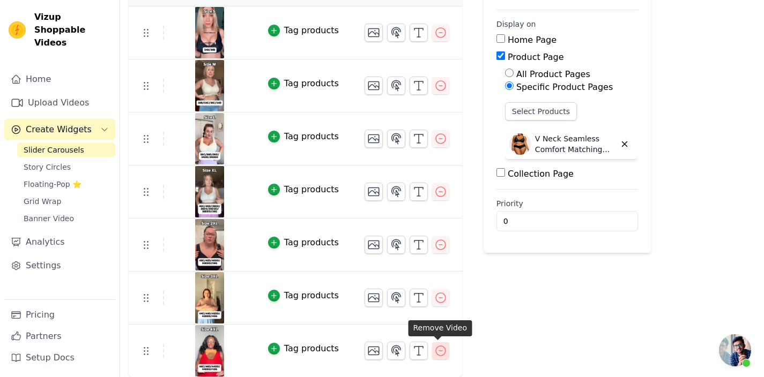
click at [438, 347] on icon "button" at bounding box center [440, 351] width 13 height 13
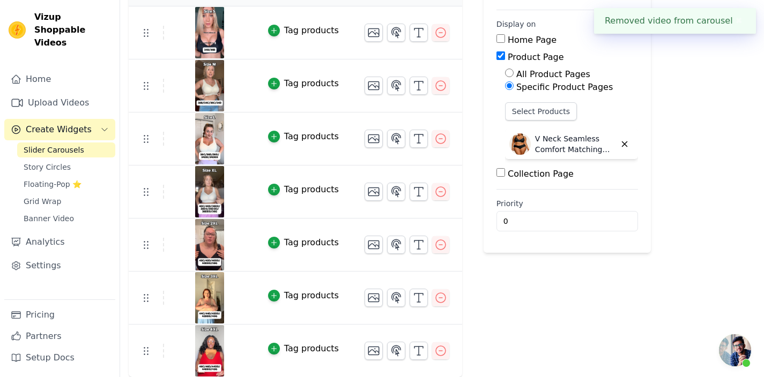
scroll to position [0, 0]
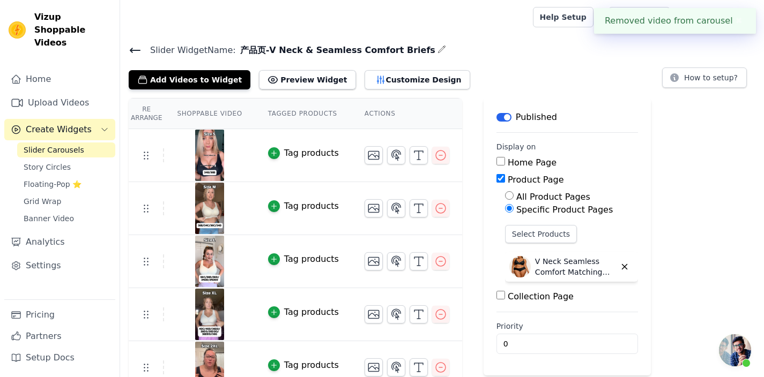
click at [236, 317] on div at bounding box center [210, 314] width 90 height 51
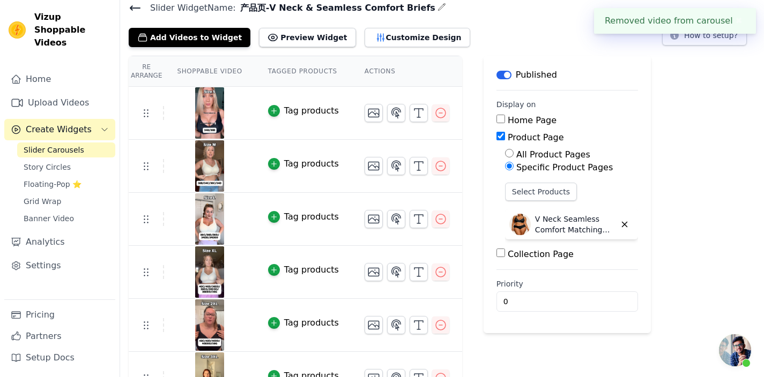
scroll to position [70, 0]
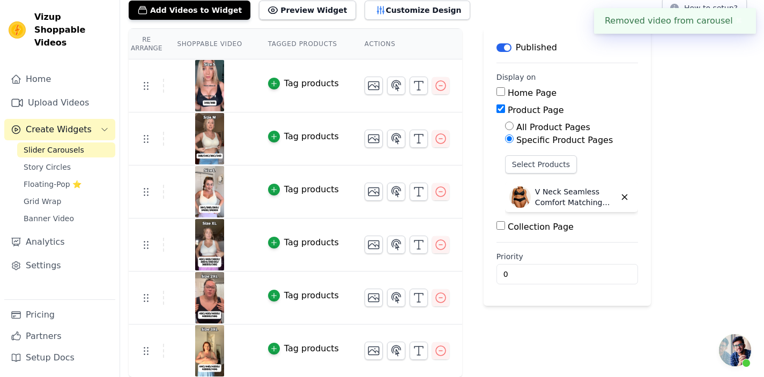
click at [202, 343] on img at bounding box center [210, 350] width 30 height 51
click at [437, 355] on icon "button" at bounding box center [441, 351] width 10 height 10
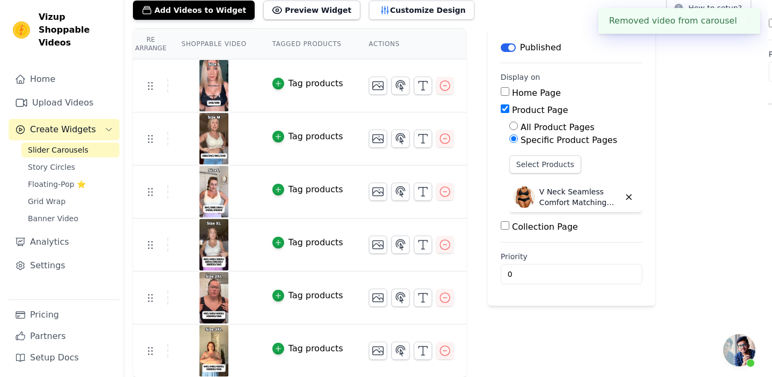
scroll to position [0, 0]
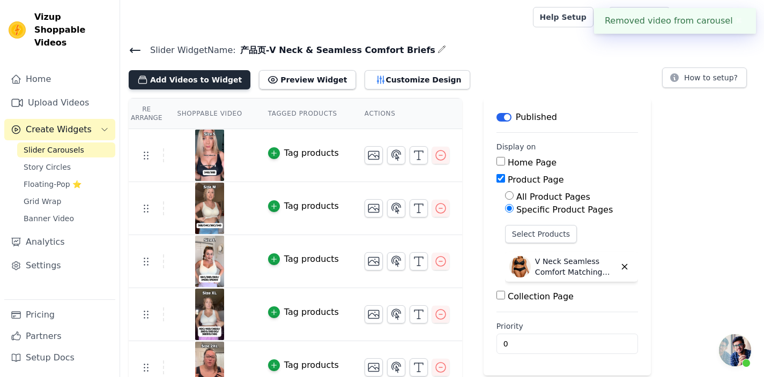
click at [166, 79] on button "Add Videos to Widget" at bounding box center [190, 79] width 122 height 19
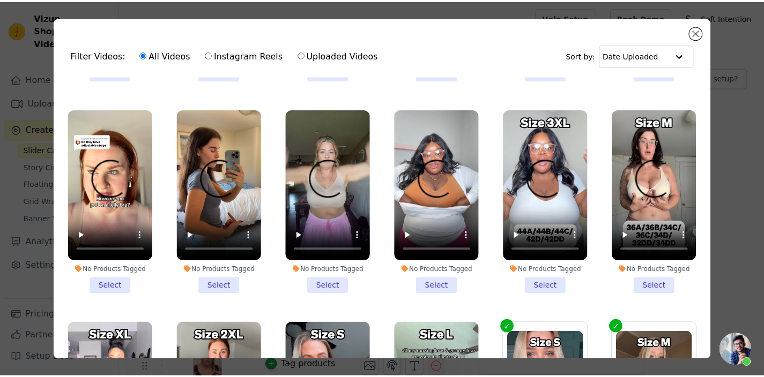
scroll to position [1056, 0]
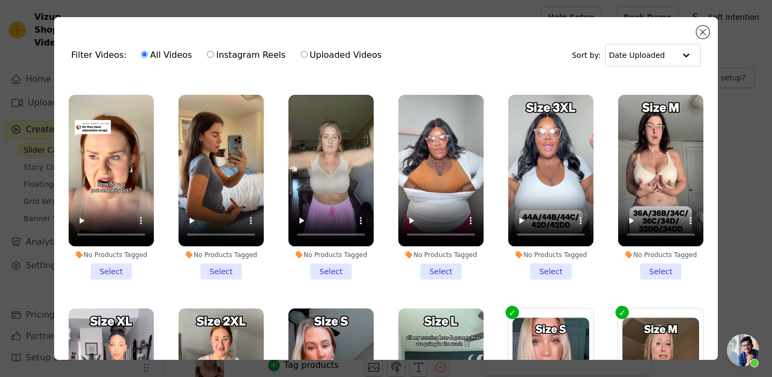
click at [530, 253] on li "No Products Tagged Select" at bounding box center [550, 187] width 85 height 185
click at [0, 0] on input "No Products Tagged Select" at bounding box center [0, 0] width 0 height 0
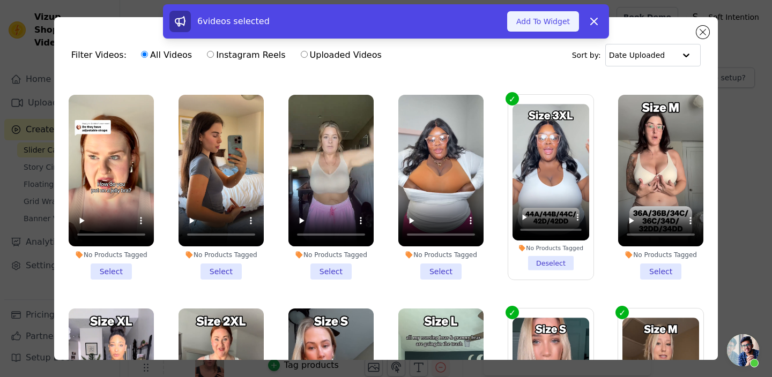
click at [534, 24] on button "Add To Widget" at bounding box center [543, 21] width 72 height 20
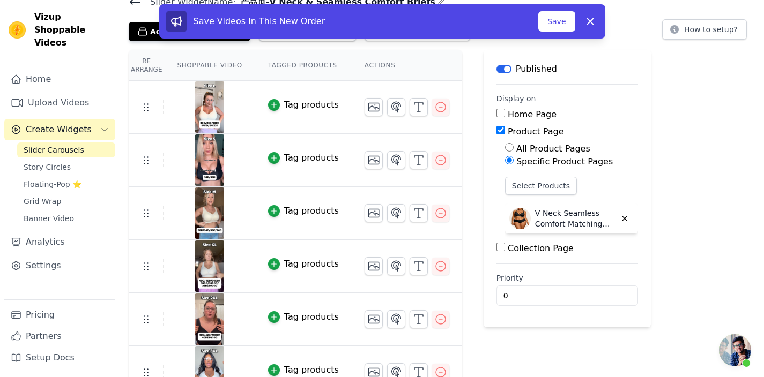
scroll to position [0, 0]
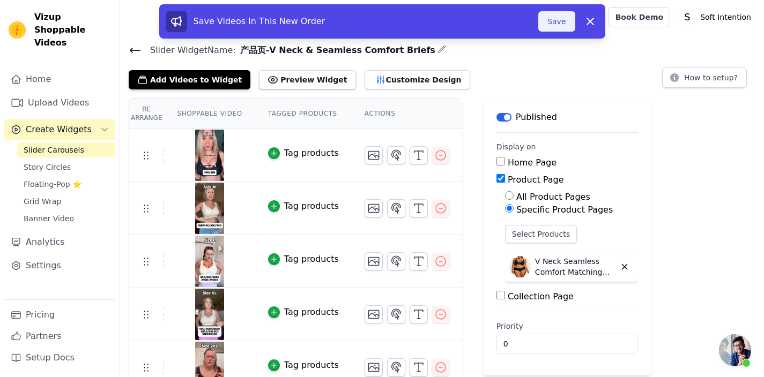
click at [553, 16] on button "Save" at bounding box center [556, 21] width 36 height 20
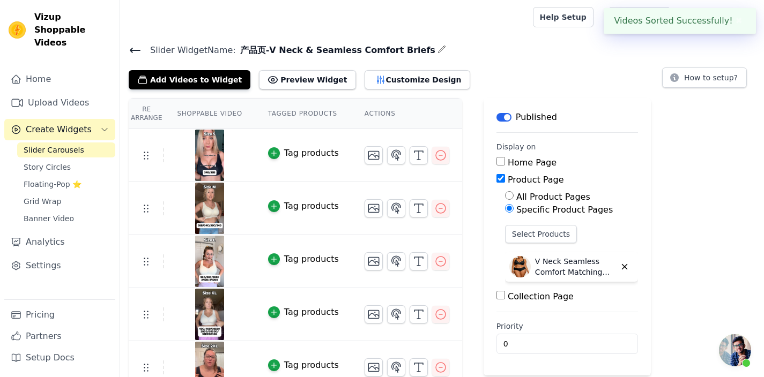
click at [139, 49] on icon at bounding box center [135, 50] width 10 height 4
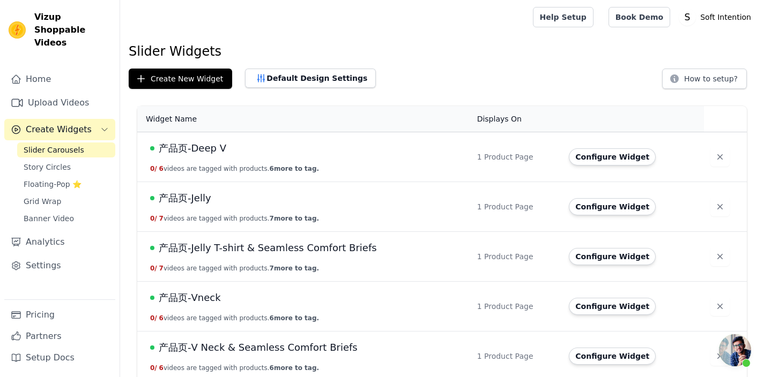
scroll to position [58, 0]
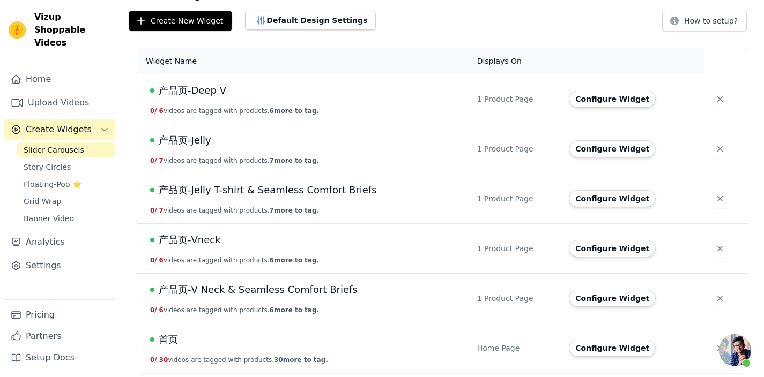
click at [263, 193] on span "产品页-Jelly T-shirt & Seamless Comfort Briefs" at bounding box center [268, 190] width 218 height 15
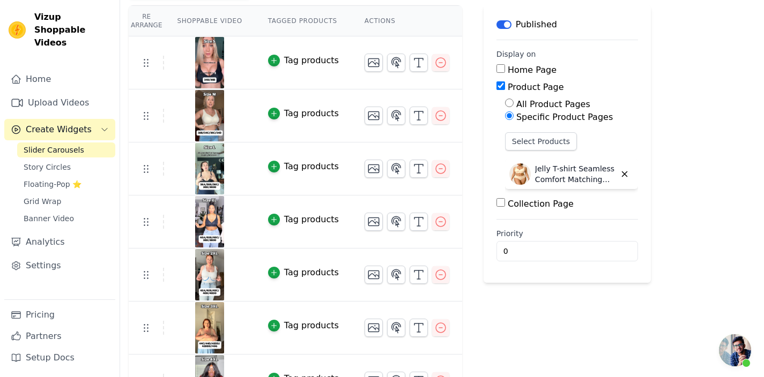
scroll to position [123, 0]
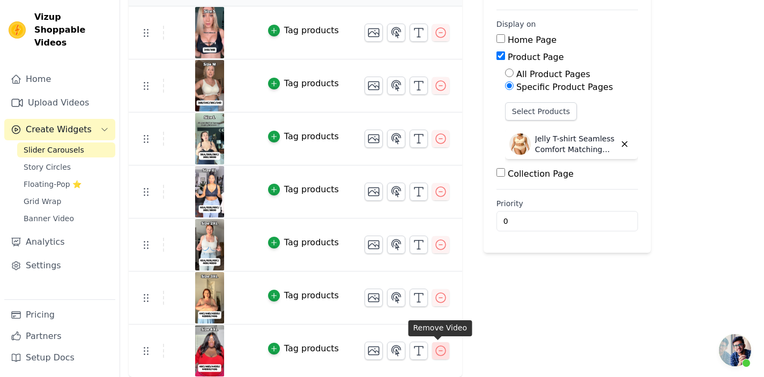
click at [438, 346] on icon "button" at bounding box center [440, 351] width 13 height 13
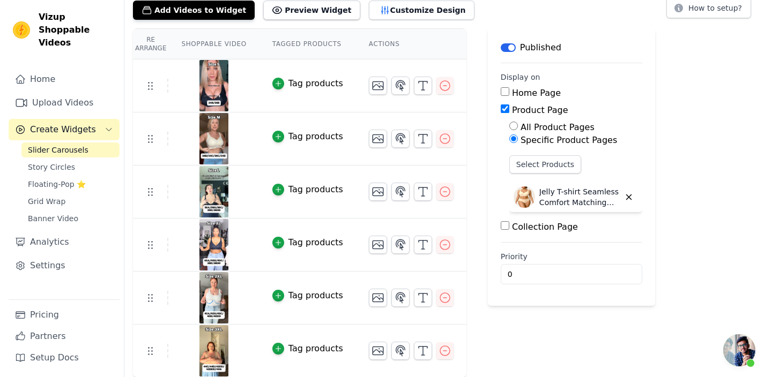
scroll to position [0, 0]
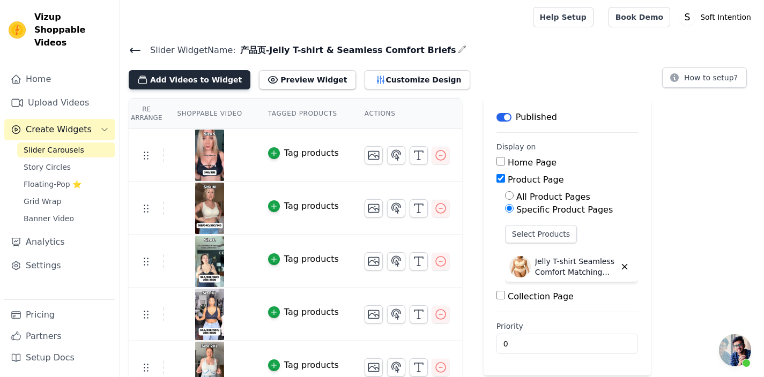
click at [189, 81] on button "Add Videos to Widget" at bounding box center [190, 79] width 122 height 19
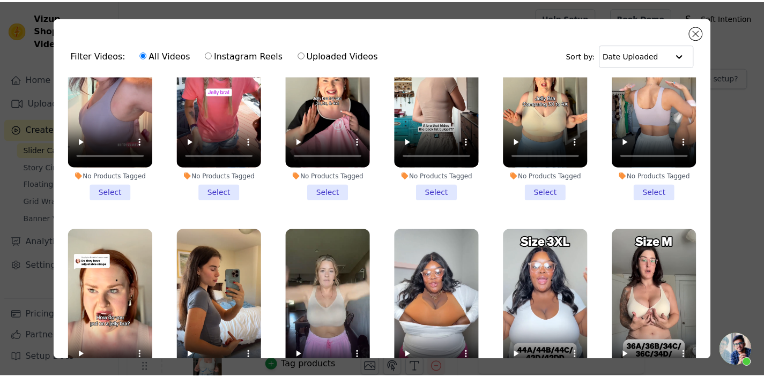
scroll to position [1131, 0]
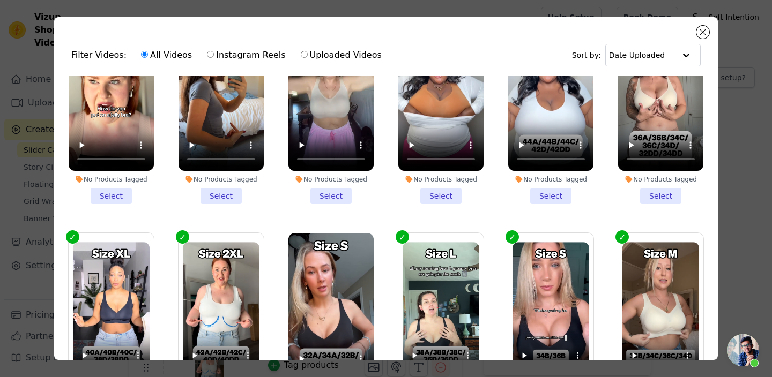
click at [536, 166] on li "No Products Tagged Select" at bounding box center [550, 111] width 85 height 185
click at [0, 0] on input "No Products Tagged Select" at bounding box center [0, 0] width 0 height 0
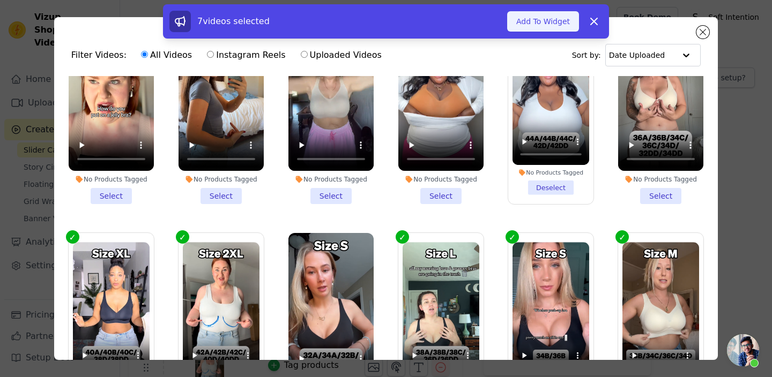
click at [521, 28] on button "Add To Widget" at bounding box center [543, 21] width 72 height 20
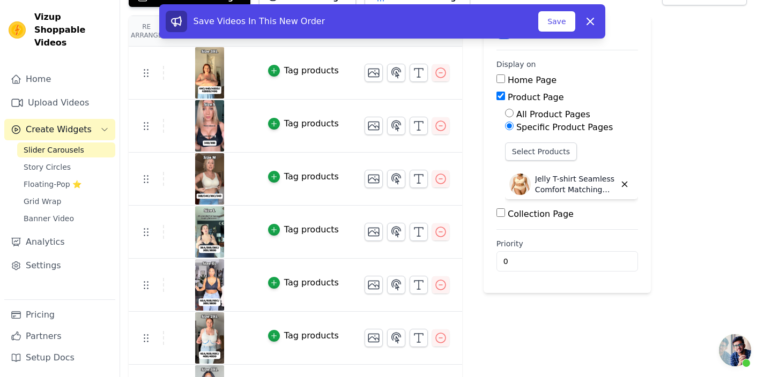
scroll to position [41, 0]
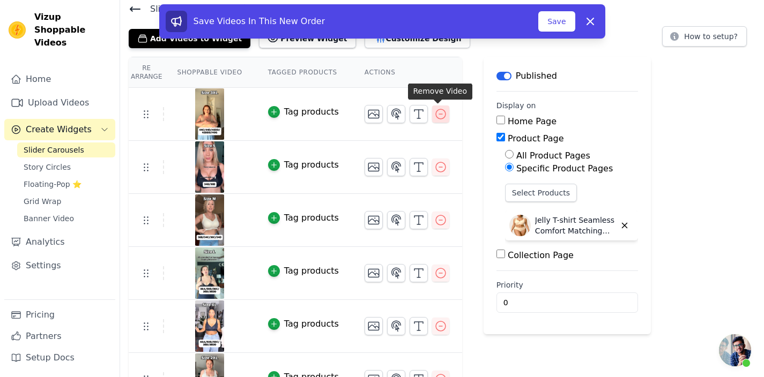
click at [441, 109] on icon "button" at bounding box center [441, 114] width 10 height 10
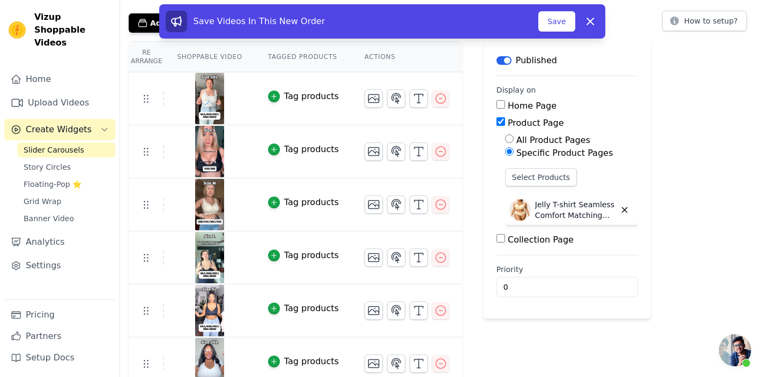
scroll to position [70, 0]
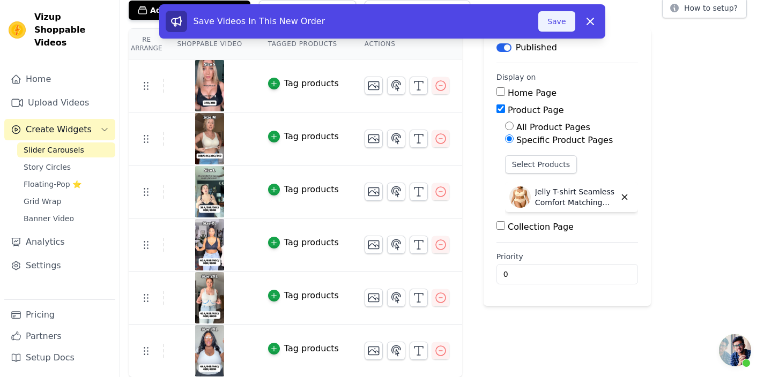
click at [545, 26] on button "Save" at bounding box center [556, 21] width 36 height 20
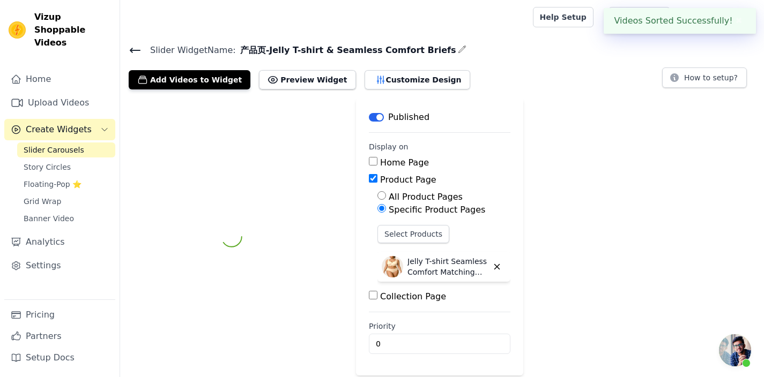
scroll to position [0, 0]
